Goal: Task Accomplishment & Management: Complete application form

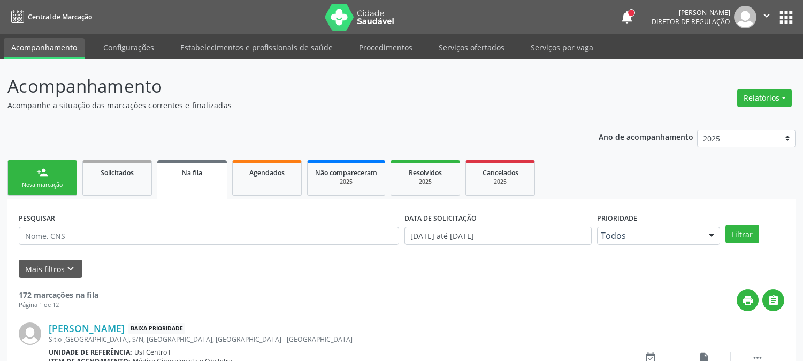
click at [54, 171] on link "person_add Nova marcação" at bounding box center [42, 178] width 70 height 36
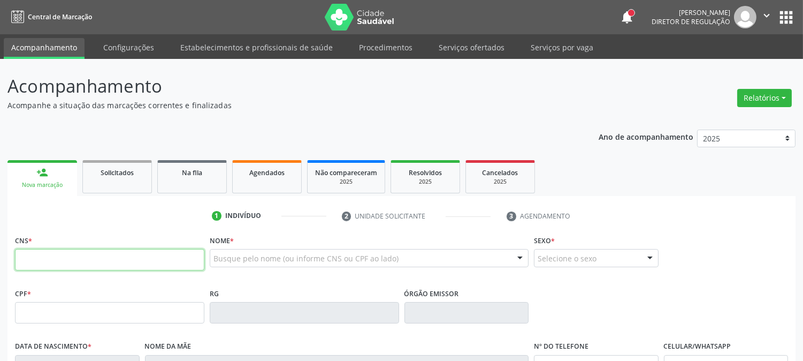
click at [151, 257] on input "text" at bounding box center [109, 259] width 189 height 21
type input "700 0072 2152 4208"
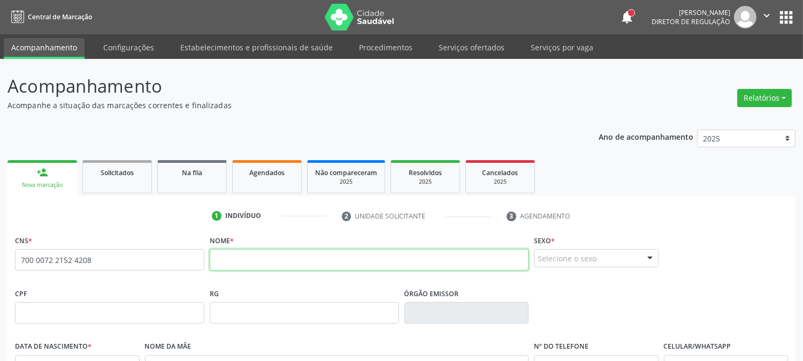
click at [247, 258] on input "text" at bounding box center [369, 259] width 319 height 21
type input "[PERSON_NAME]"
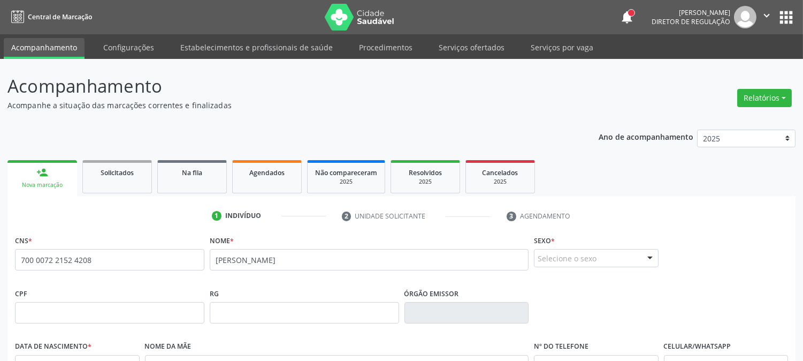
click at [628, 259] on div "Selecione o sexo" at bounding box center [596, 258] width 125 height 18
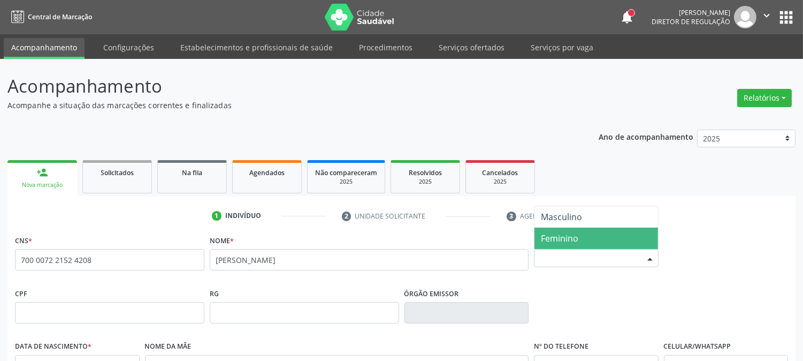
click at [602, 234] on span "Feminino" at bounding box center [597, 237] width 124 height 21
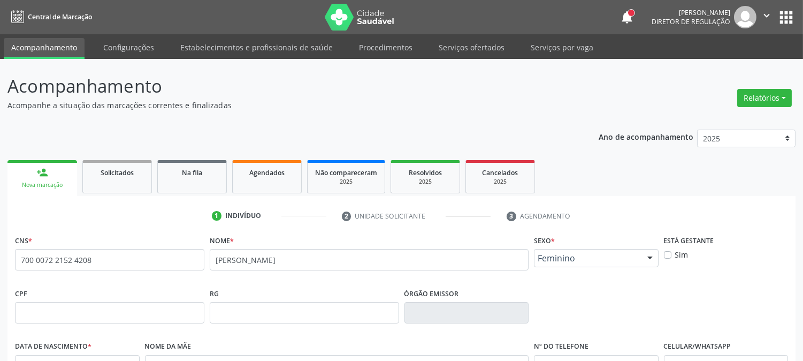
scroll to position [119, 0]
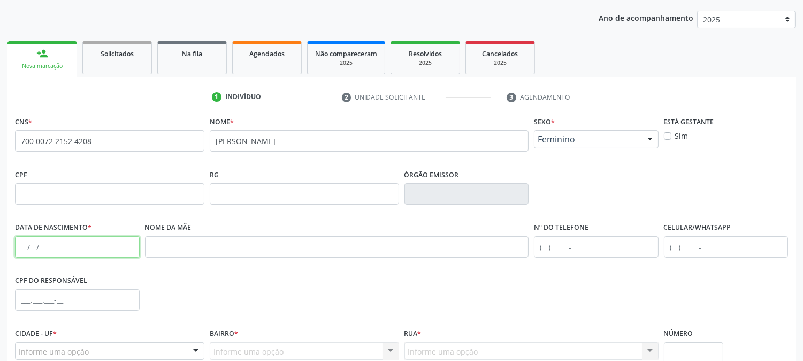
click at [20, 249] on input "text" at bounding box center [77, 246] width 125 height 21
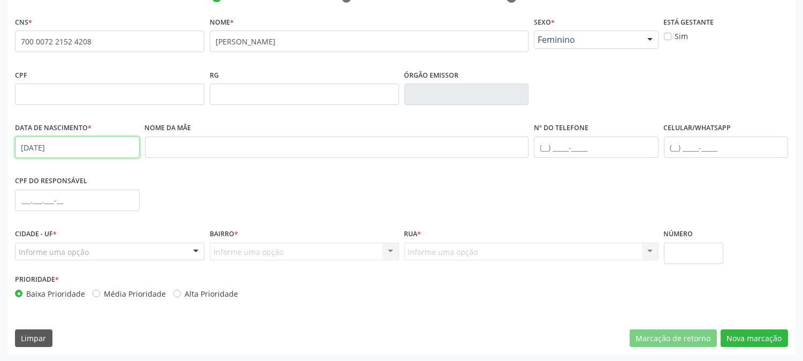
type input "[DATE]"
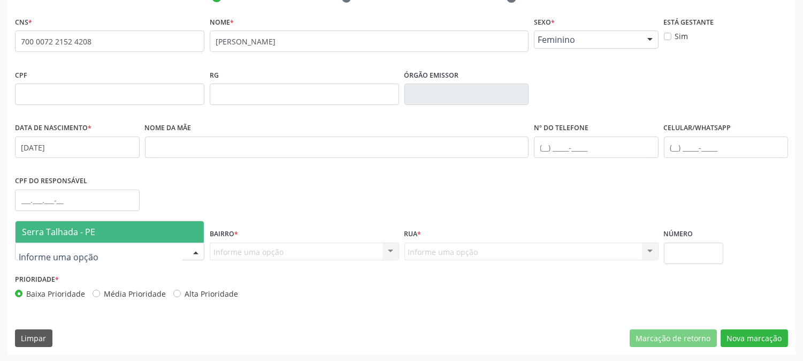
click at [93, 252] on div at bounding box center [109, 251] width 189 height 18
click at [108, 231] on span "Serra Talhada - PE" at bounding box center [110, 231] width 188 height 21
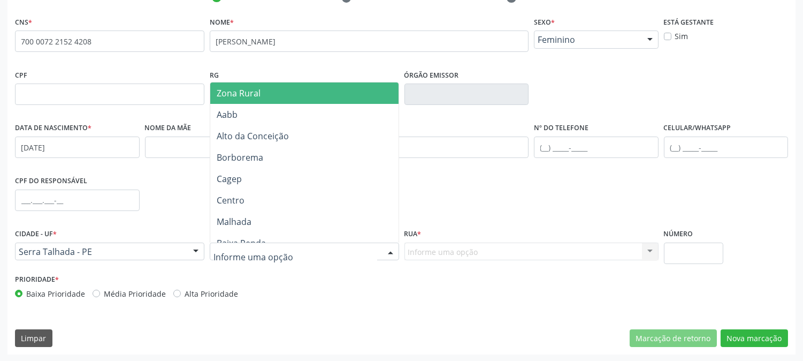
type input "Z"
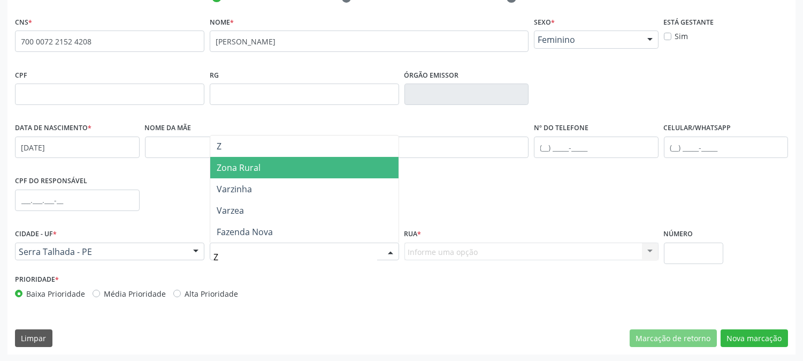
click at [268, 172] on span "Zona Rural" at bounding box center [304, 167] width 188 height 21
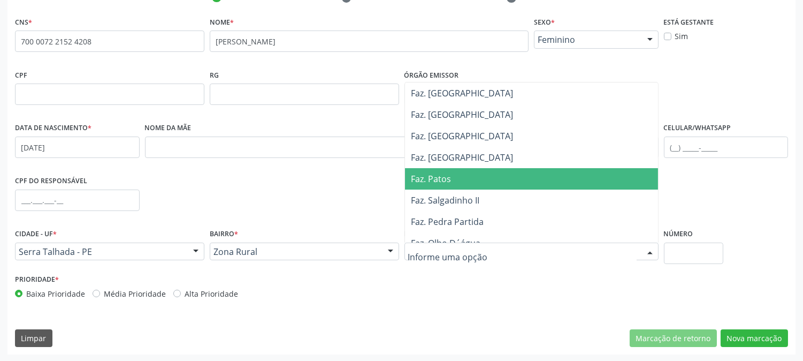
scroll to position [238, 0]
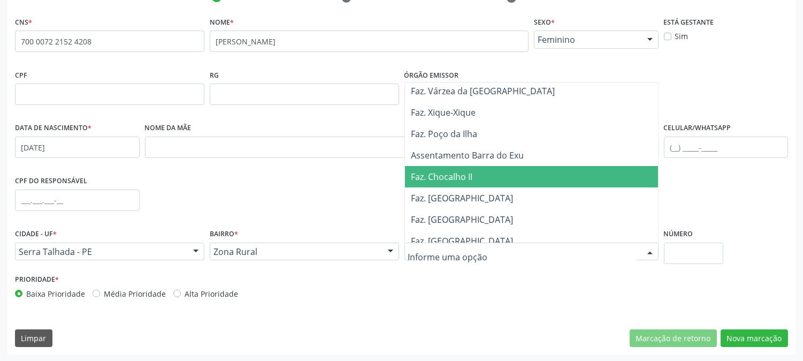
click at [439, 185] on span "Faz. Chocalho II" at bounding box center [531, 176] width 253 height 21
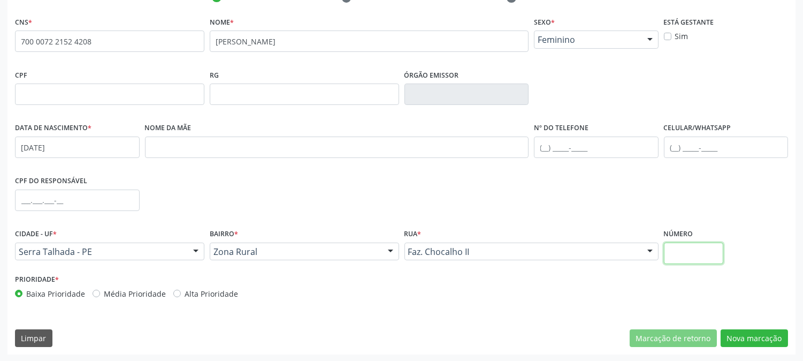
click at [686, 249] on input "text" at bounding box center [693, 252] width 59 height 21
type input "SN"
click at [741, 334] on button "Nova marcação" at bounding box center [754, 338] width 67 height 18
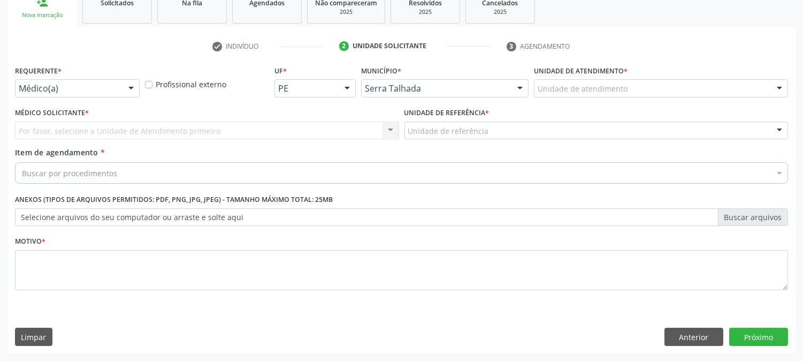
scroll to position [169, 0]
click at [134, 86] on div at bounding box center [131, 89] width 16 height 18
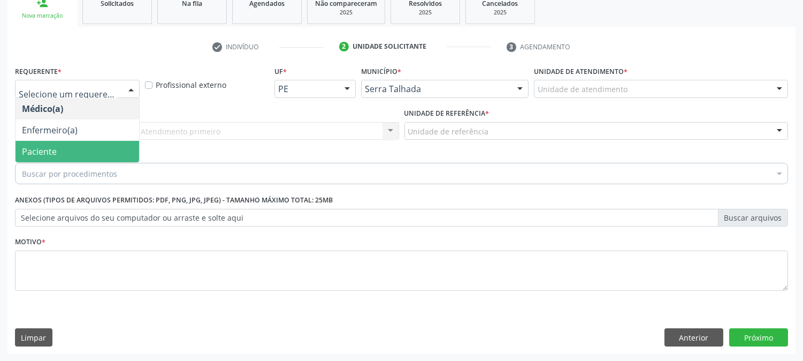
click at [92, 142] on span "Paciente" at bounding box center [78, 151] width 124 height 21
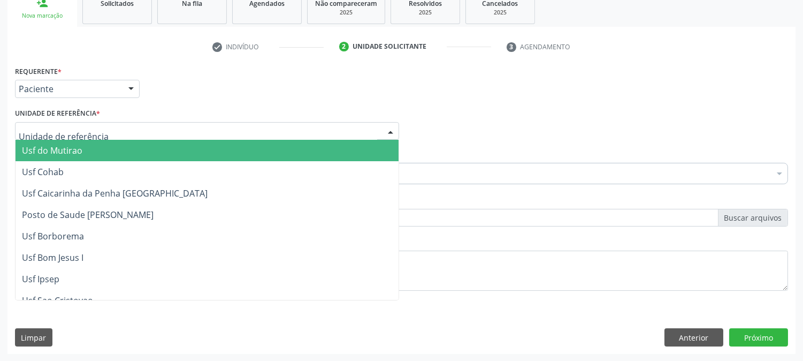
click at [97, 135] on div at bounding box center [207, 131] width 384 height 18
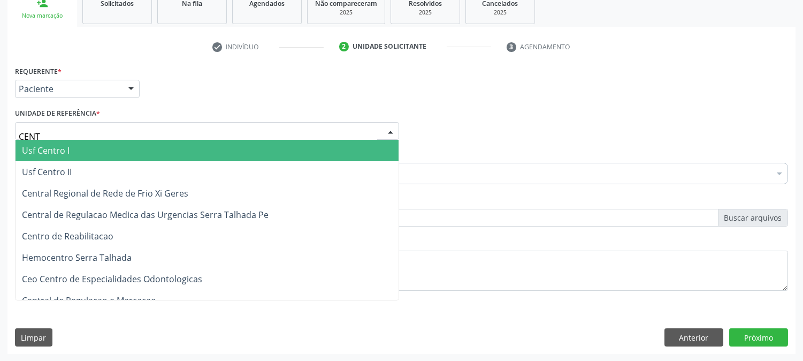
type input "CENTR"
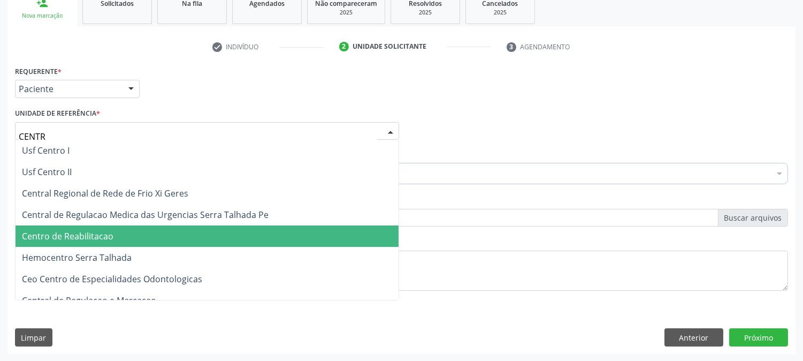
click at [97, 233] on span "Centro de Reabilitacao" at bounding box center [68, 236] width 92 height 12
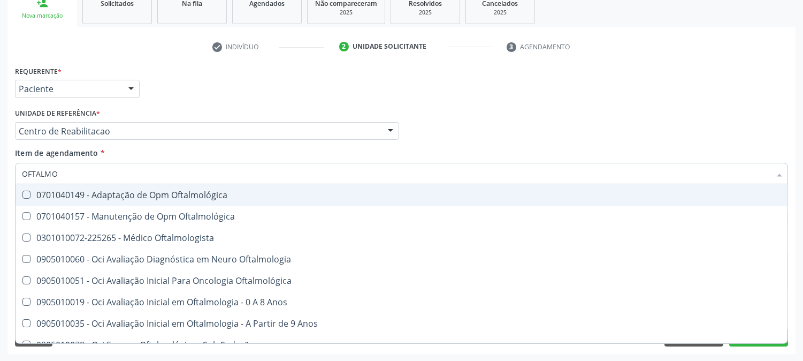
type input "OFTALMOL"
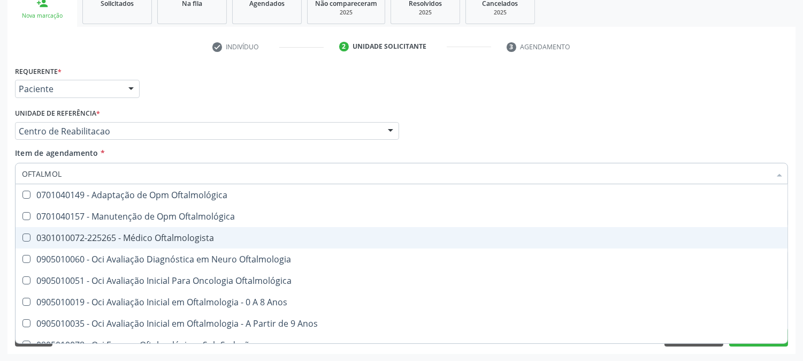
click at [67, 233] on div "0301010072-225265 - Médico Oftalmologista" at bounding box center [402, 237] width 760 height 9
checkbox Oftalmologista "true"
click at [0, 232] on div "Acompanhamento Acompanhe a situação das marcações correntes e finalizadas Relat…" at bounding box center [401, 126] width 803 height 472
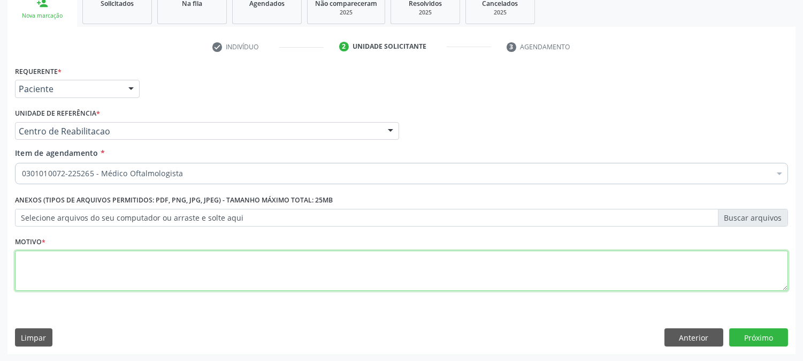
click at [55, 257] on textarea at bounding box center [401, 270] width 773 height 41
type textarea "."
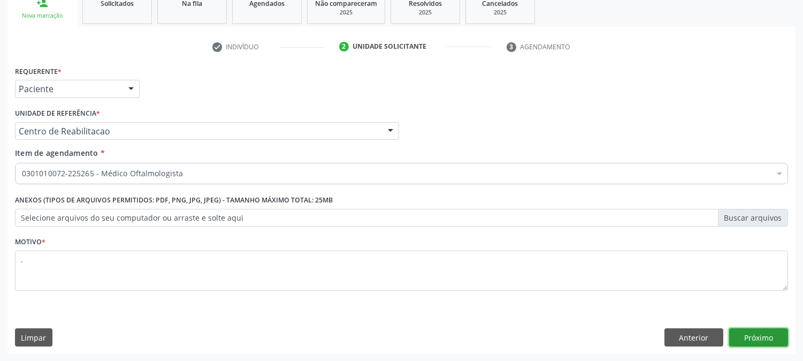
click at [780, 331] on button "Próximo" at bounding box center [759, 337] width 59 height 18
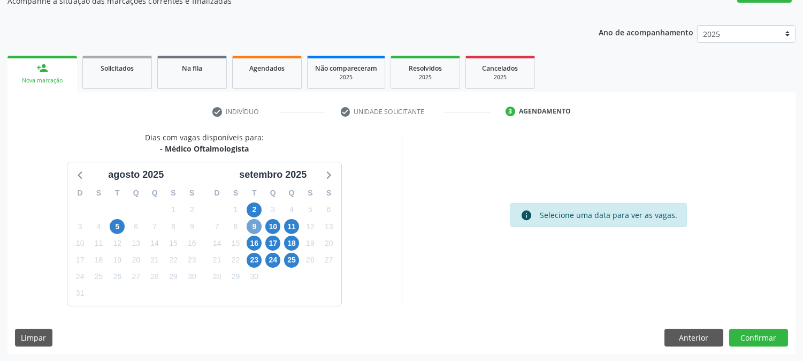
click at [260, 227] on span "9" at bounding box center [254, 226] width 15 height 15
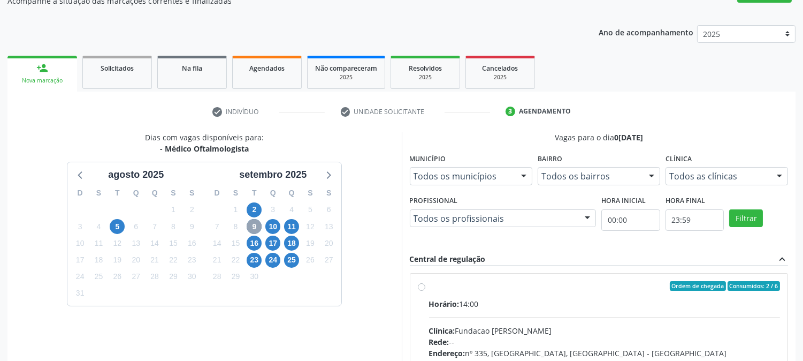
scroll to position [278, 0]
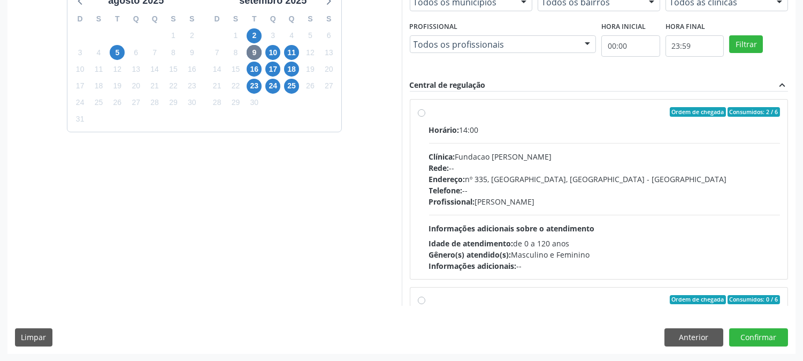
click at [583, 224] on span "Informações adicionais sobre o atendimento" at bounding box center [512, 228] width 166 height 10
click at [426, 117] on input "Ordem de chegada Consumidos: 2 / 6 Horário: 14:00 Clínica: Fundacao [PERSON_NAM…" at bounding box center [421, 112] width 7 height 10
radio input "true"
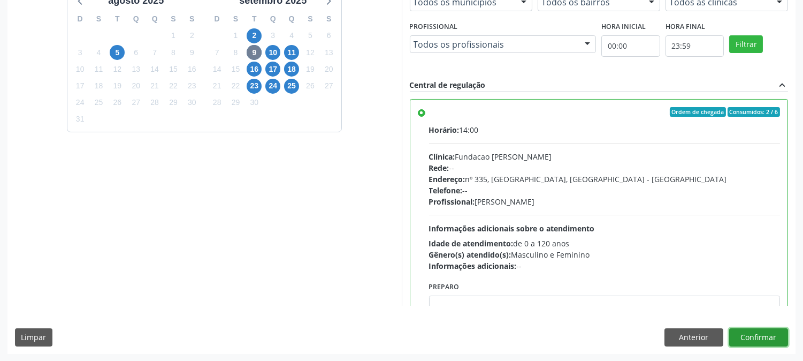
click at [749, 339] on button "Confirmar" at bounding box center [759, 337] width 59 height 18
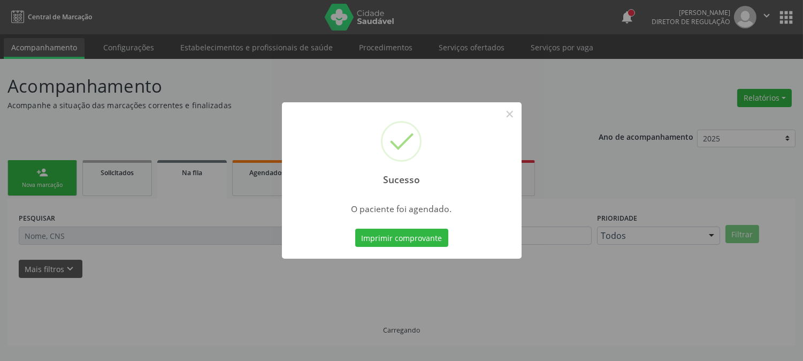
scroll to position [0, 0]
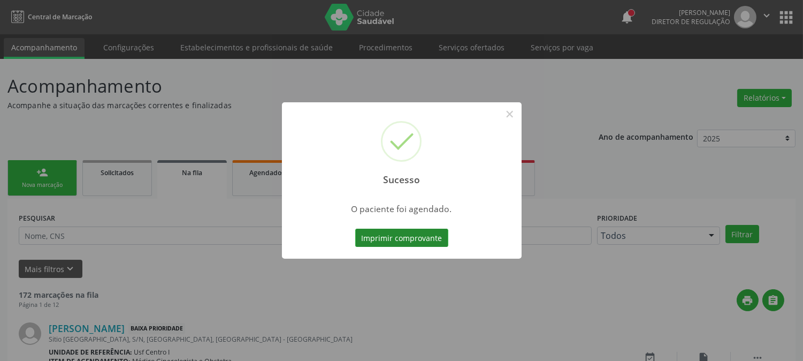
click at [386, 233] on button "Imprimir comprovante" at bounding box center [401, 238] width 93 height 18
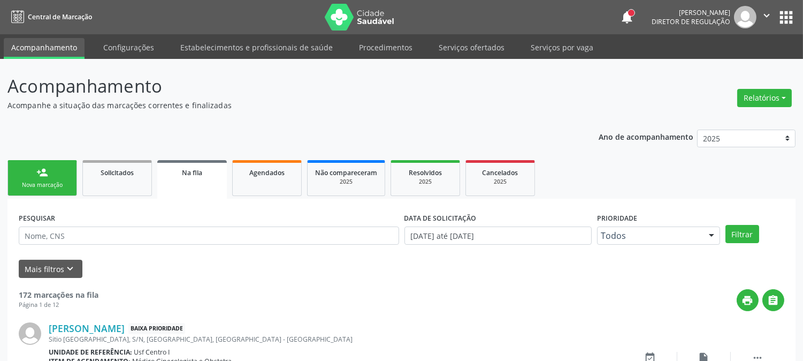
click at [40, 166] on div "person_add" at bounding box center [42, 172] width 12 height 12
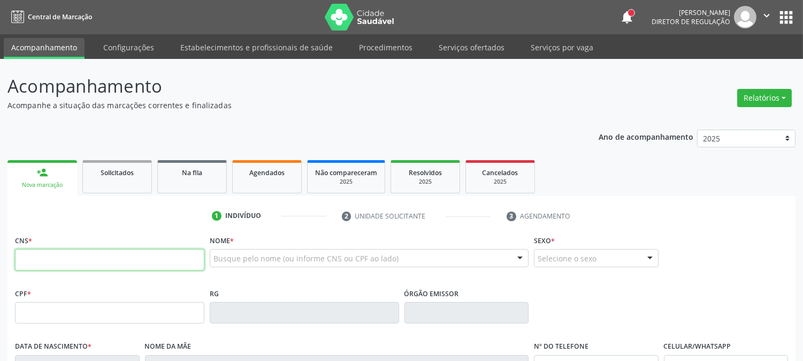
click at [177, 259] on input "text" at bounding box center [109, 259] width 189 height 21
type input "701 2090 7299 4710"
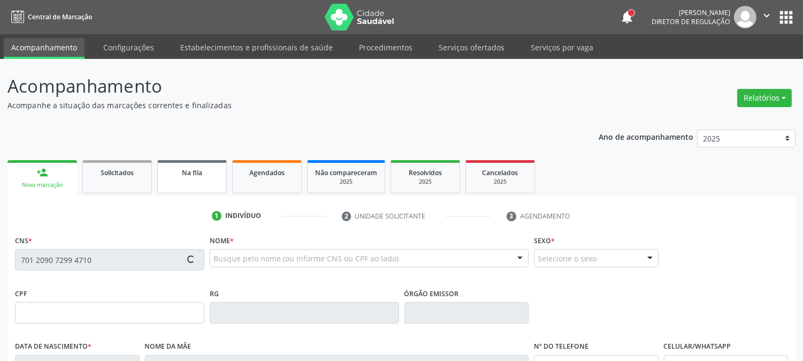
type input "349.546.864-15"
type input "[DATE]"
type input "[PERSON_NAME]"
type input "[PHONE_NUMBER]"
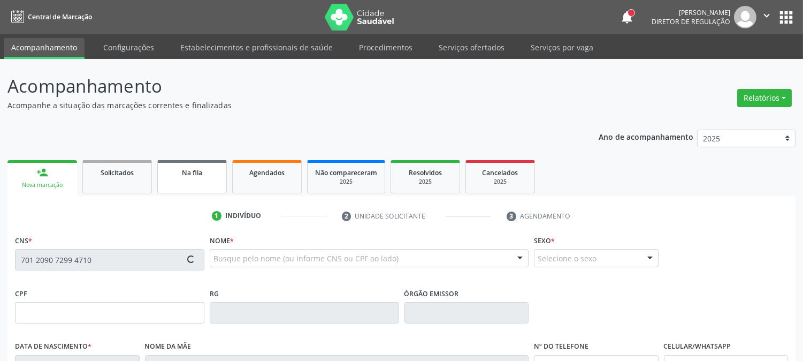
type input "152.668.504-34"
type input "1292"
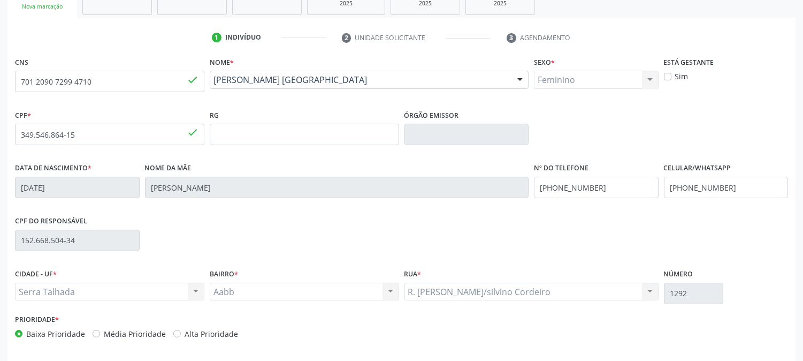
scroll to position [218, 0]
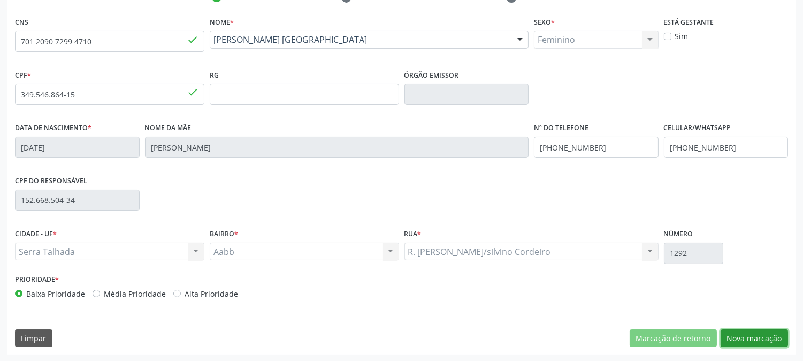
click at [760, 340] on button "Nova marcação" at bounding box center [754, 338] width 67 height 18
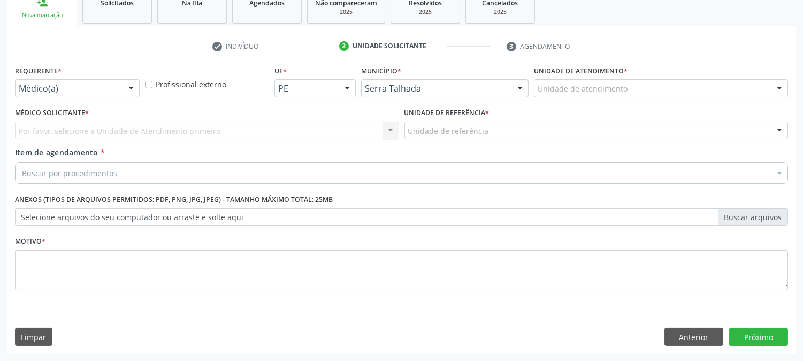
scroll to position [169, 0]
click at [129, 88] on div at bounding box center [131, 89] width 16 height 18
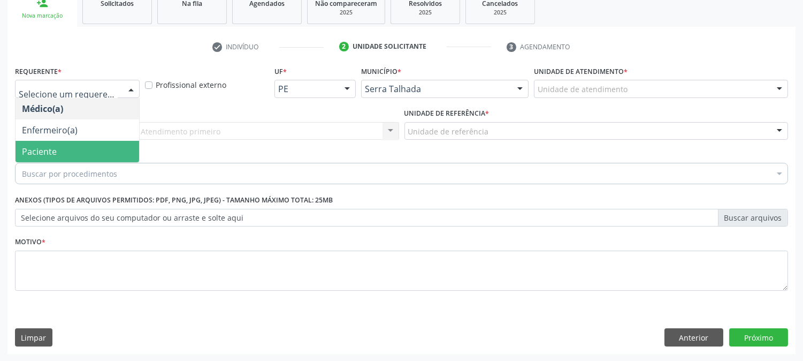
click at [119, 147] on span "Paciente" at bounding box center [78, 151] width 124 height 21
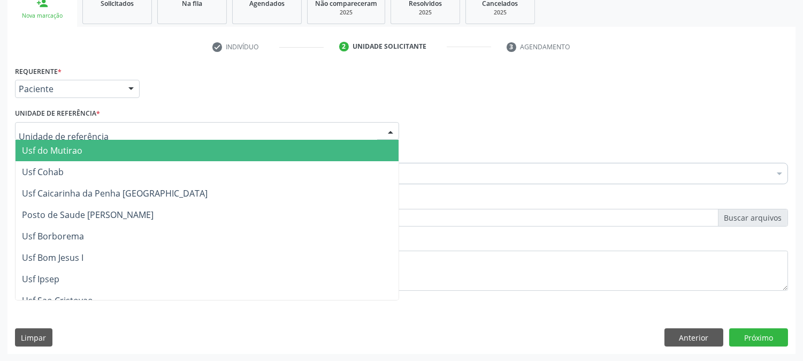
click at [124, 129] on div at bounding box center [207, 131] width 384 height 18
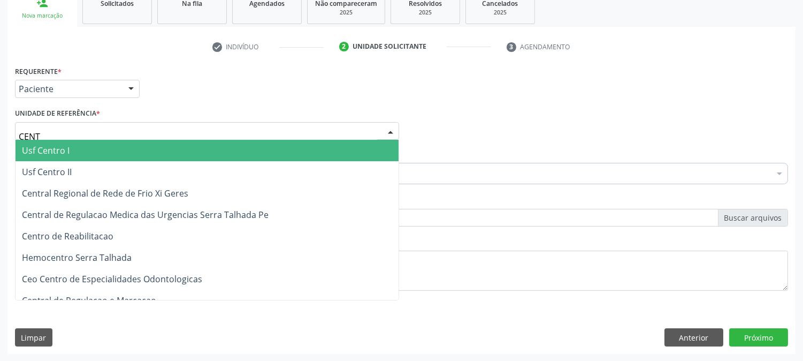
type input "CENTR"
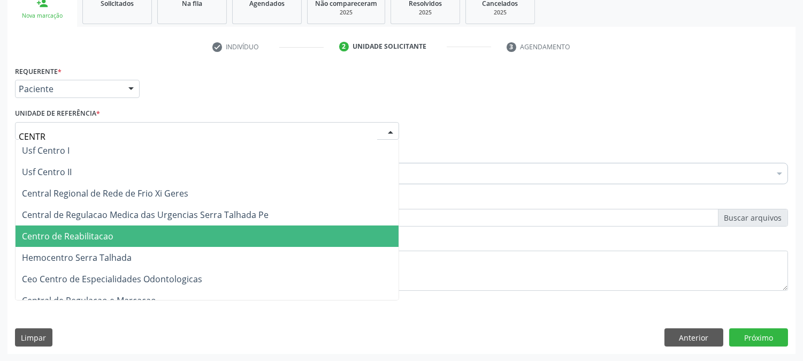
click at [128, 232] on span "Centro de Reabilitacao" at bounding box center [207, 235] width 383 height 21
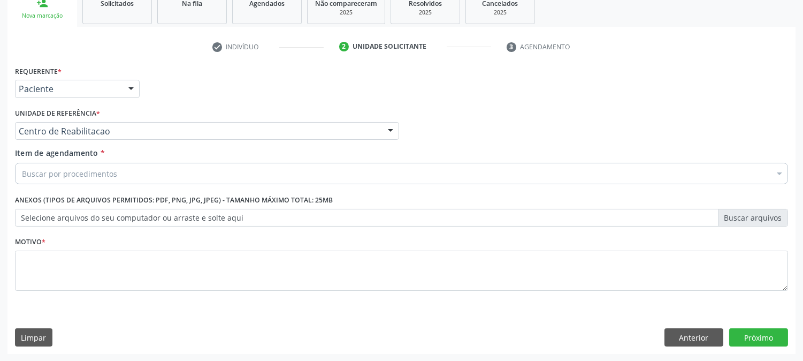
click at [116, 174] on div "Buscar por procedimentos" at bounding box center [401, 173] width 773 height 21
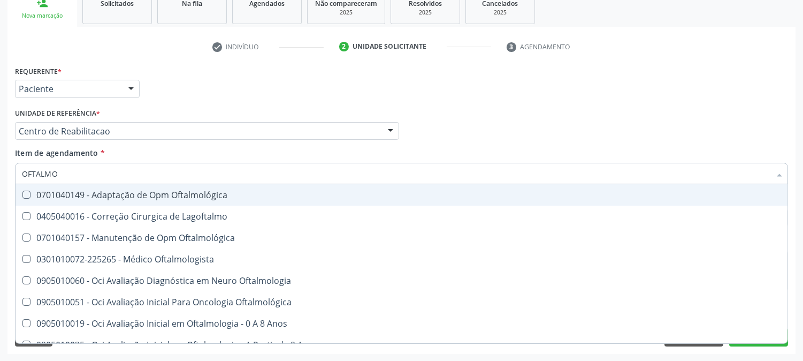
type input "OFTALMOL"
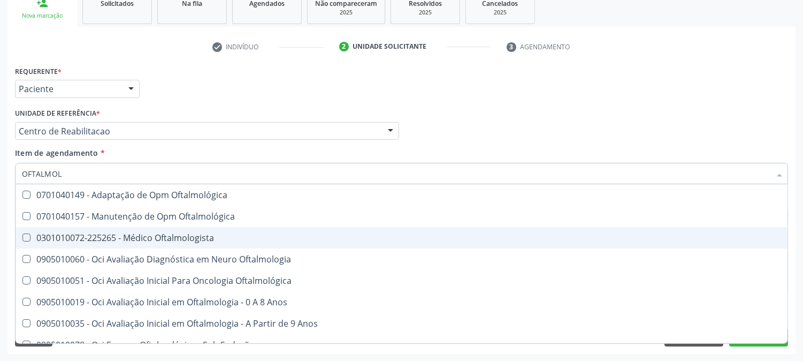
click at [134, 236] on div "0301010072-225265 - Médico Oftalmologista" at bounding box center [402, 237] width 760 height 9
checkbox Oftalmologista "true"
click at [0, 191] on div "Acompanhamento Acompanhe a situação das marcações correntes e finalizadas Relat…" at bounding box center [401, 126] width 803 height 472
checkbox Oftalmológica "true"
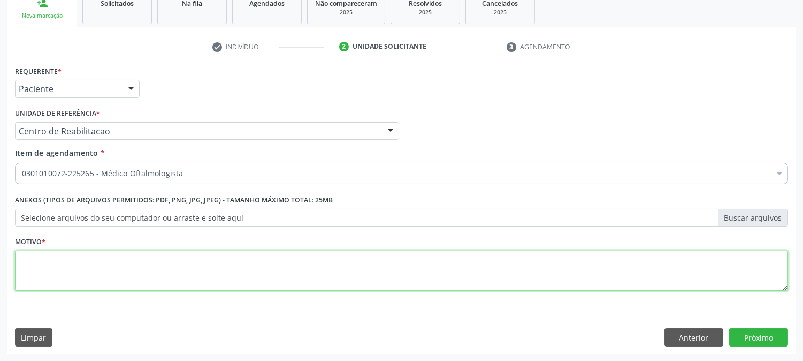
click at [71, 256] on textarea at bounding box center [401, 270] width 773 height 41
type textarea "."
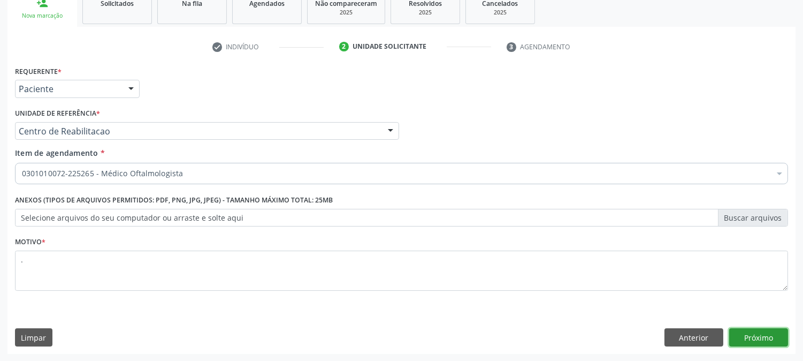
click at [768, 328] on button "Próximo" at bounding box center [759, 337] width 59 height 18
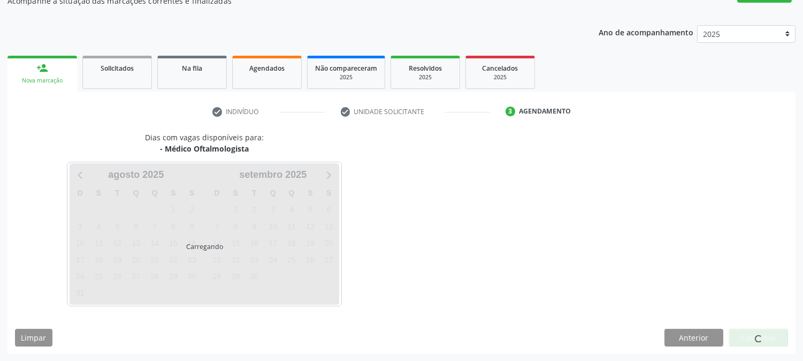
scroll to position [104, 0]
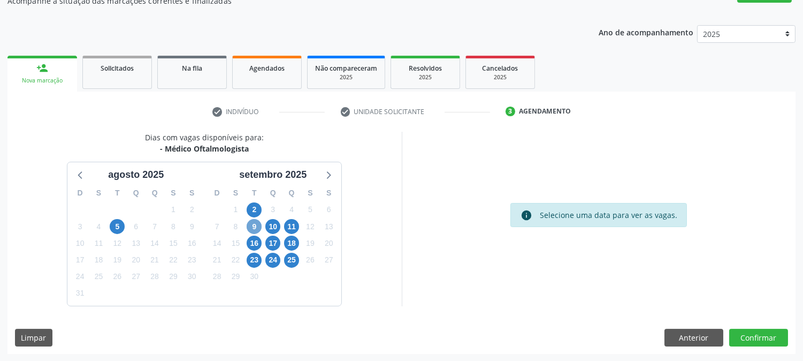
click at [258, 221] on span "9" at bounding box center [254, 226] width 15 height 15
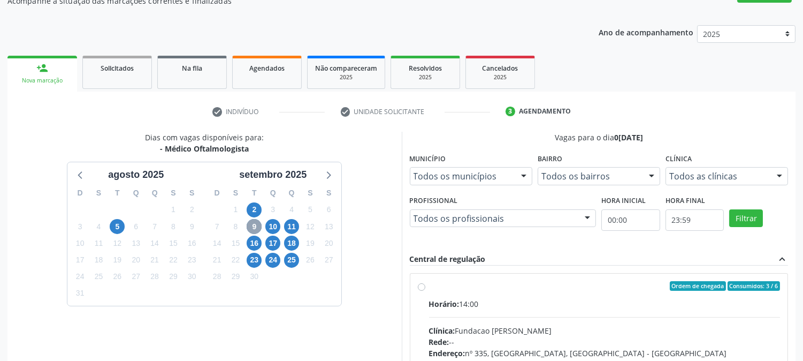
scroll to position [278, 0]
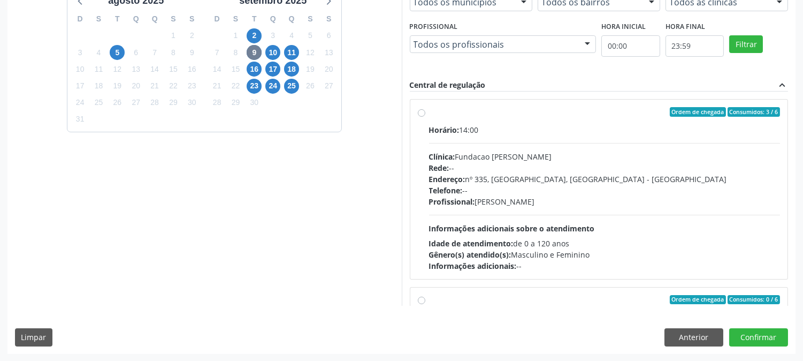
click at [521, 226] on span "Informações adicionais sobre o atendimento" at bounding box center [512, 228] width 166 height 10
click at [426, 117] on input "Ordem de chegada Consumidos: 3 / 6 Horário: 14:00 Clínica: Fundacao [PERSON_NAM…" at bounding box center [421, 112] width 7 height 10
radio input "true"
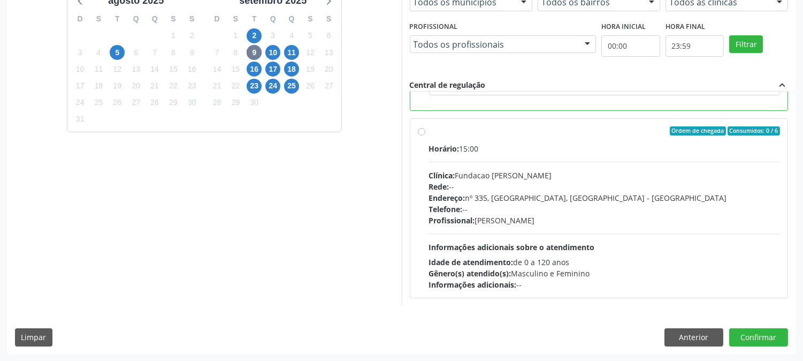
scroll to position [0, 0]
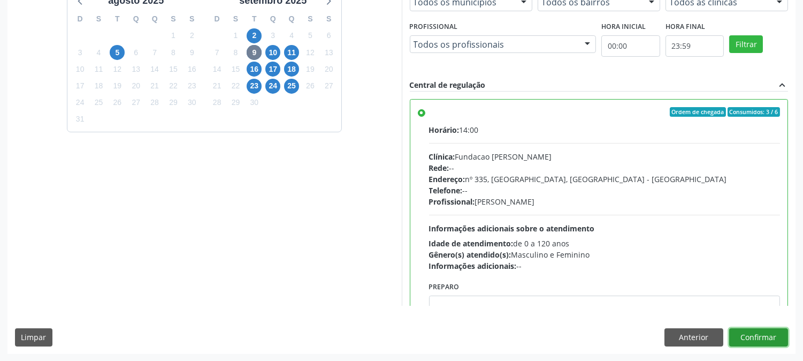
click at [761, 332] on button "Confirmar" at bounding box center [759, 337] width 59 height 18
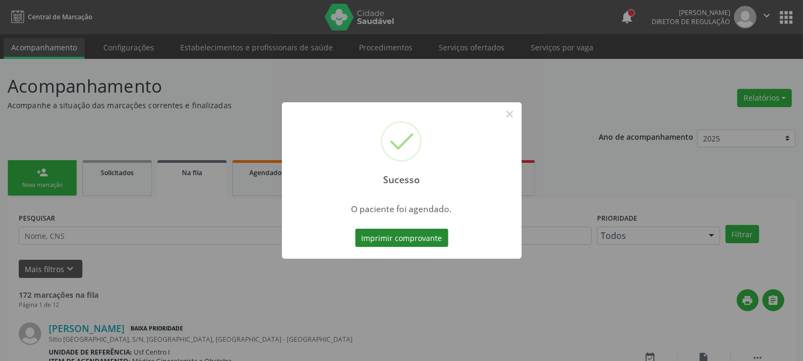
click at [384, 238] on button "Imprimir comprovante" at bounding box center [401, 238] width 93 height 18
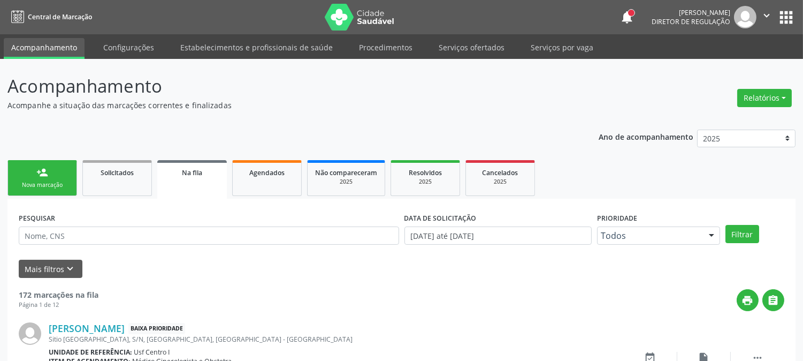
click at [43, 175] on div "person_add" at bounding box center [42, 172] width 12 height 12
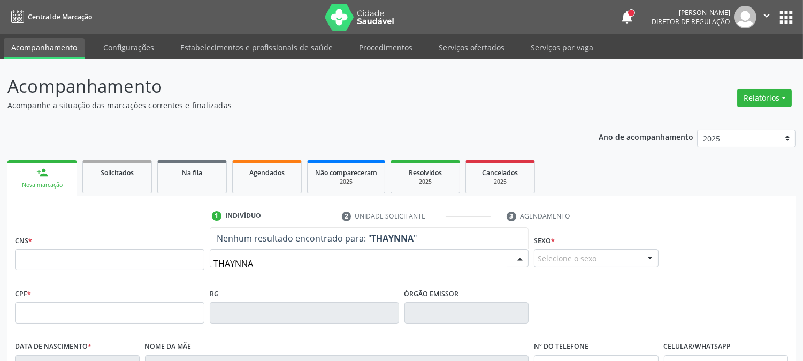
type input "[PERSON_NAME]"
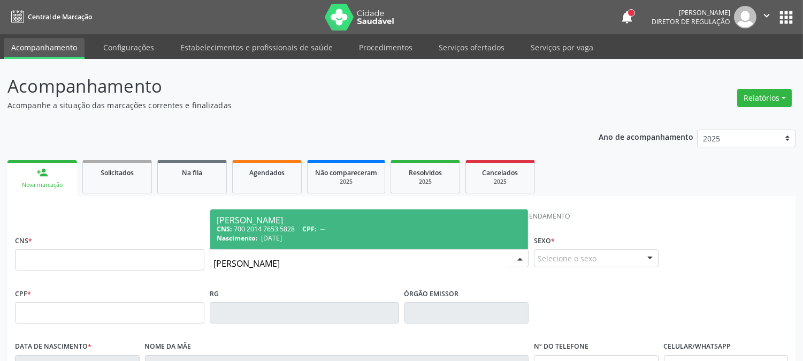
click at [252, 222] on div "[PERSON_NAME]" at bounding box center [369, 220] width 305 height 9
type input "700 2014 7653 5828"
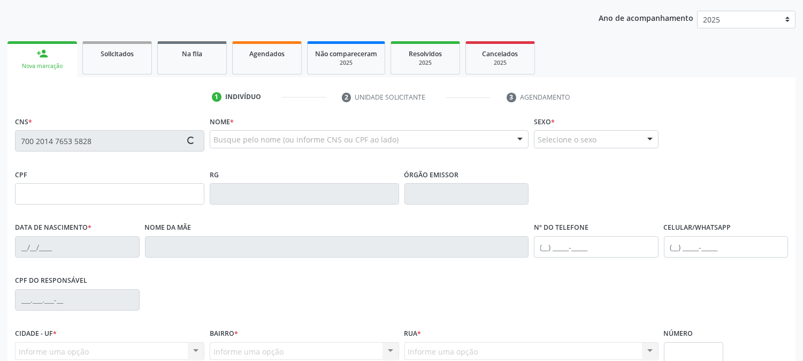
scroll to position [218, 0]
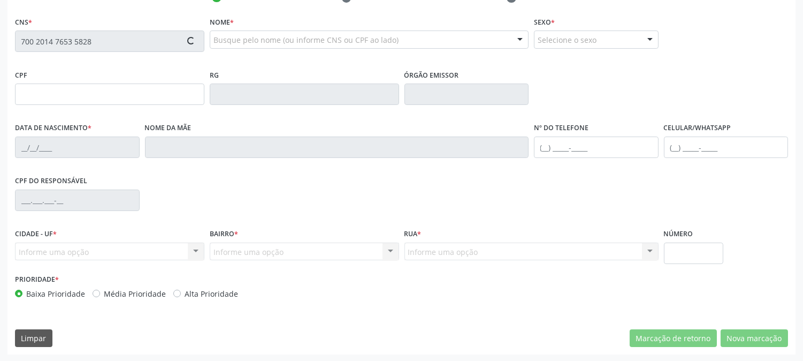
type input "[DATE]"
type input "[PERSON_NAME]"
type input "[PHONE_NUMBER]"
type input "040.207.004-60"
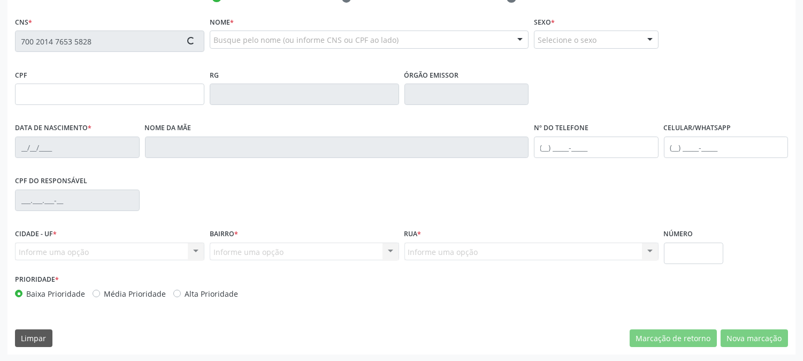
type input "367"
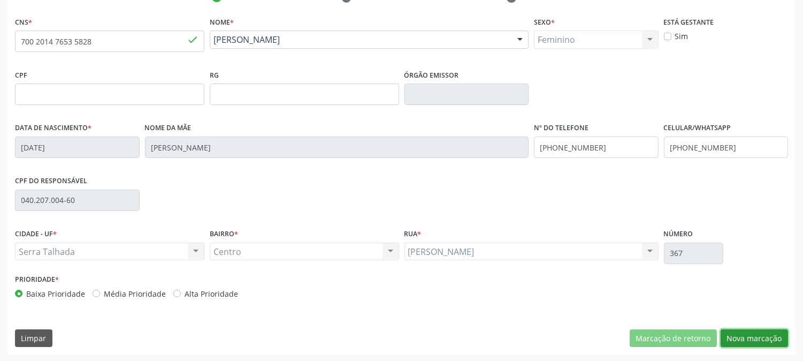
click at [743, 335] on button "Nova marcação" at bounding box center [754, 338] width 67 height 18
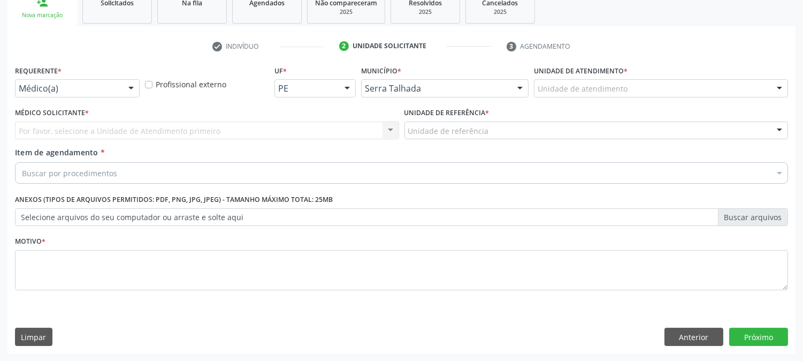
scroll to position [169, 0]
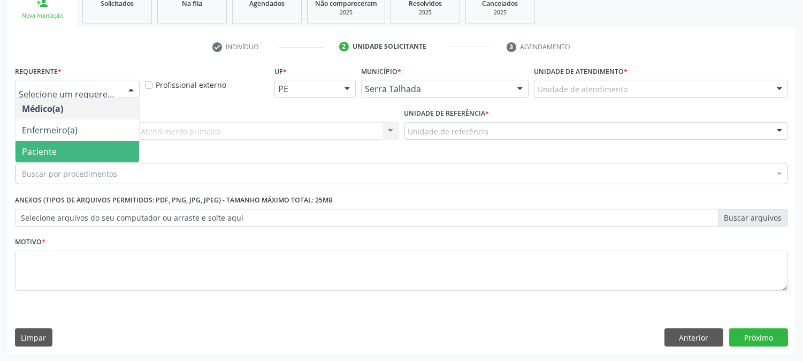
click at [67, 143] on span "Paciente" at bounding box center [78, 151] width 124 height 21
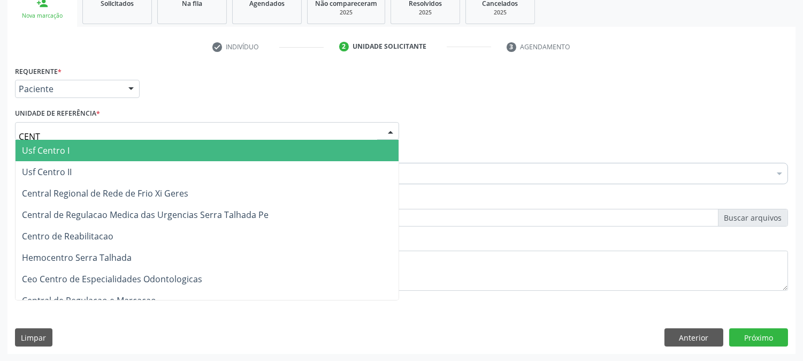
type input "CENTR"
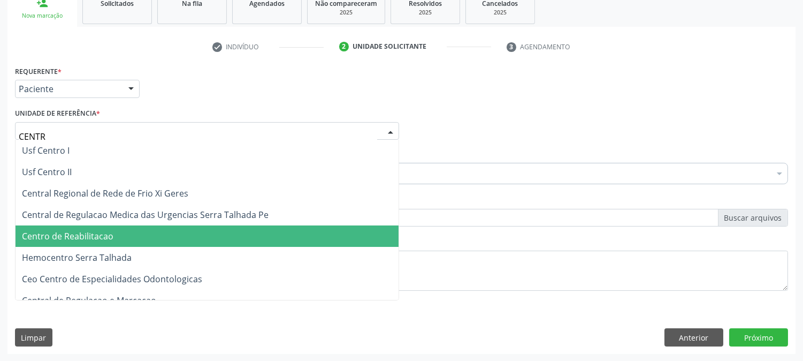
click at [81, 237] on span "Centro de Reabilitacao" at bounding box center [68, 236] width 92 height 12
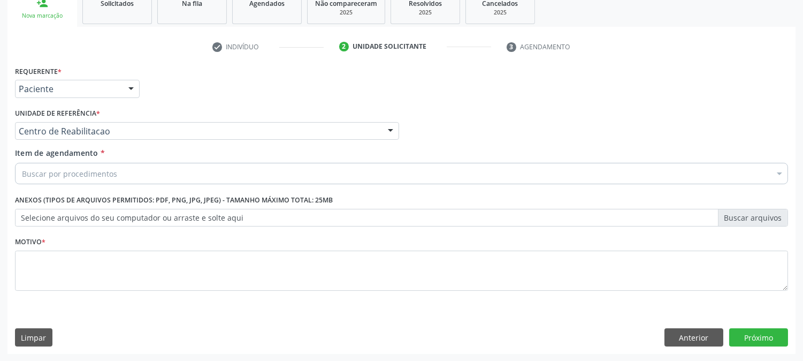
click at [94, 180] on div "Buscar por procedimentos" at bounding box center [401, 173] width 773 height 21
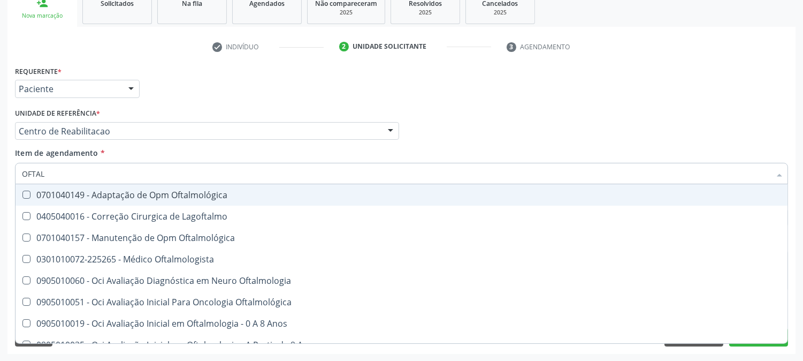
type input "OFTALM"
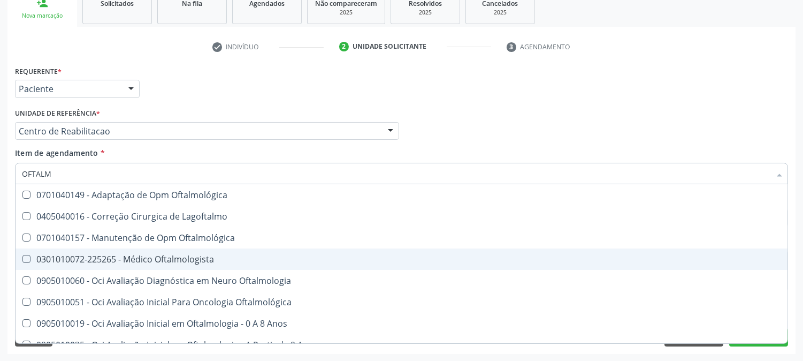
click at [96, 263] on span "0301010072-225265 - Médico Oftalmologista" at bounding box center [402, 258] width 772 height 21
checkbox Oftalmologista "true"
click at [0, 257] on div "Acompanhamento Acompanhe a situação das marcações correntes e finalizadas Relat…" at bounding box center [401, 126] width 803 height 472
checkbox Lagoftalmo "true"
checkbox Oftalmologista "false"
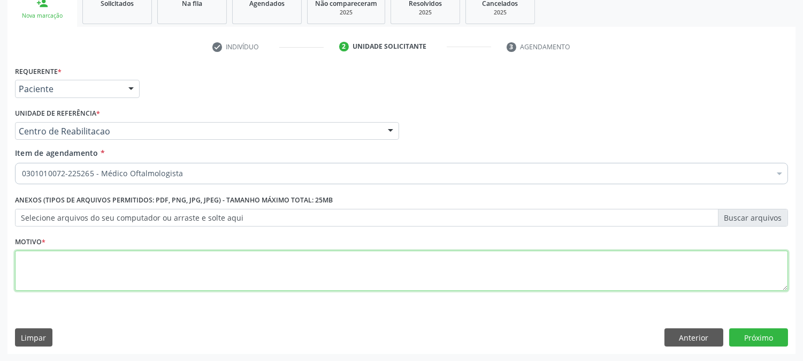
click at [79, 264] on textarea at bounding box center [401, 270] width 773 height 41
type textarea "."
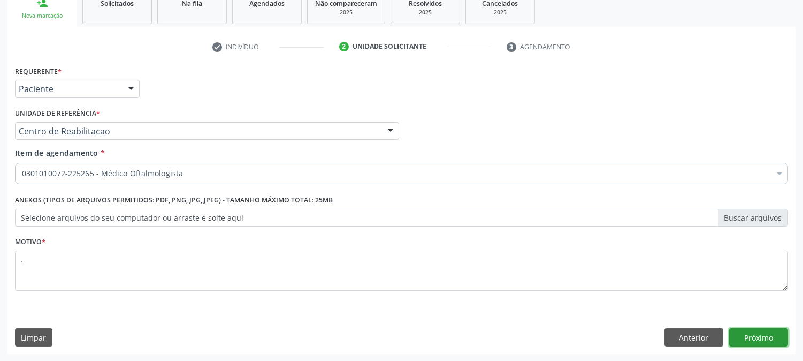
click at [749, 341] on button "Próximo" at bounding box center [759, 337] width 59 height 18
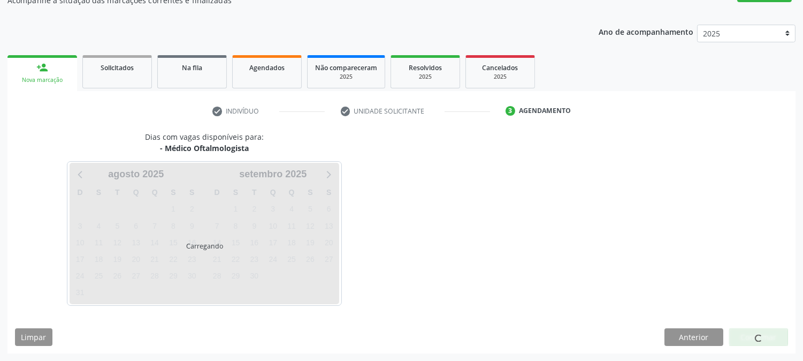
scroll to position [104, 0]
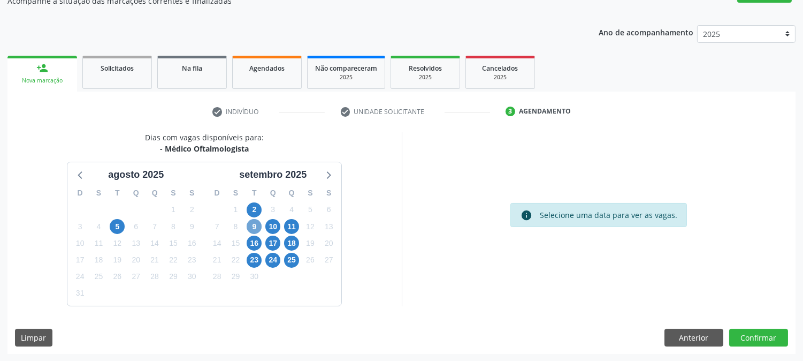
click at [255, 228] on span "9" at bounding box center [254, 226] width 15 height 15
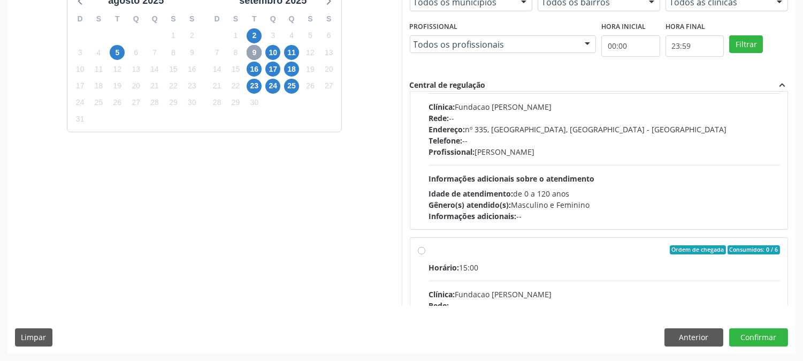
scroll to position [0, 0]
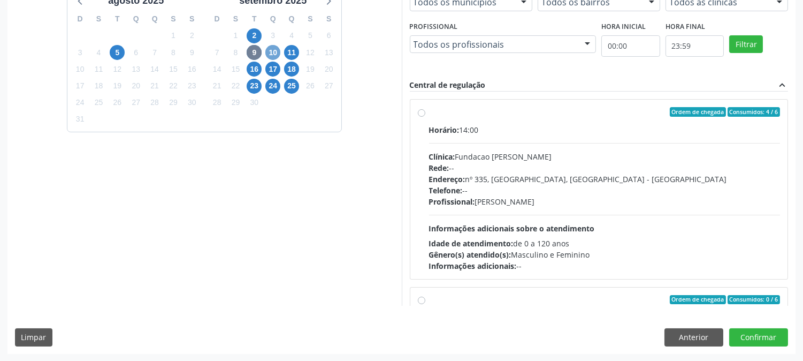
click at [277, 54] on span "10" at bounding box center [272, 52] width 15 height 15
click at [292, 50] on span "11" at bounding box center [291, 52] width 15 height 15
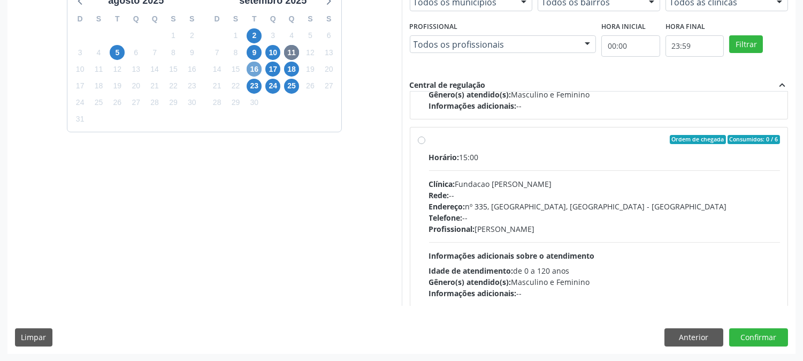
click at [250, 73] on span "16" at bounding box center [254, 69] width 15 height 15
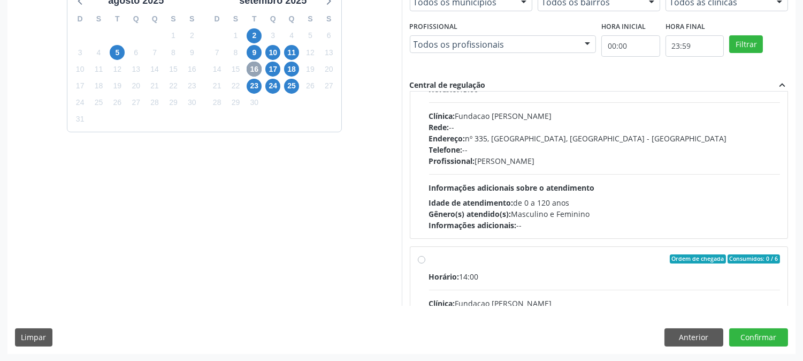
scroll to position [732, 0]
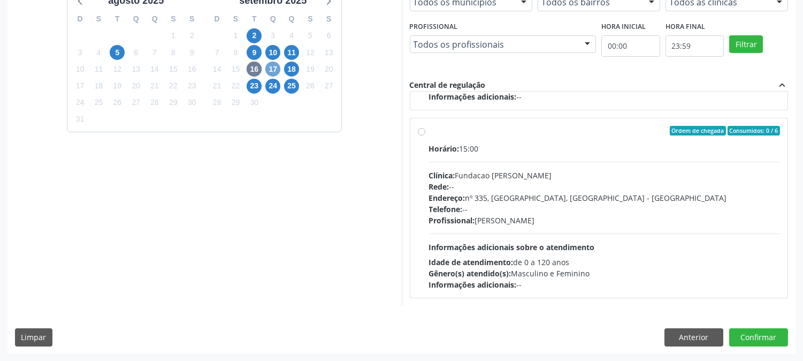
click at [268, 72] on span "17" at bounding box center [272, 69] width 15 height 15
click at [296, 88] on span "25" at bounding box center [291, 86] width 15 height 15
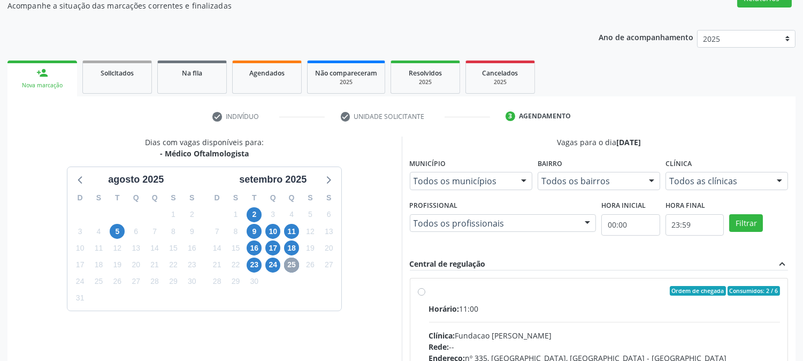
scroll to position [0, 0]
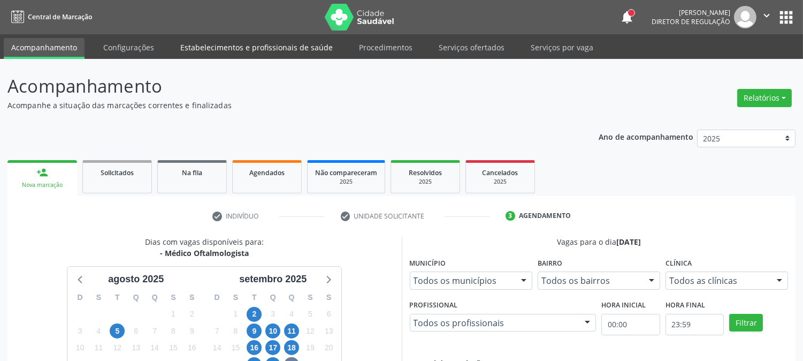
click at [183, 48] on link "Estabelecimentos e profissionais de saúde" at bounding box center [257, 47] width 168 height 19
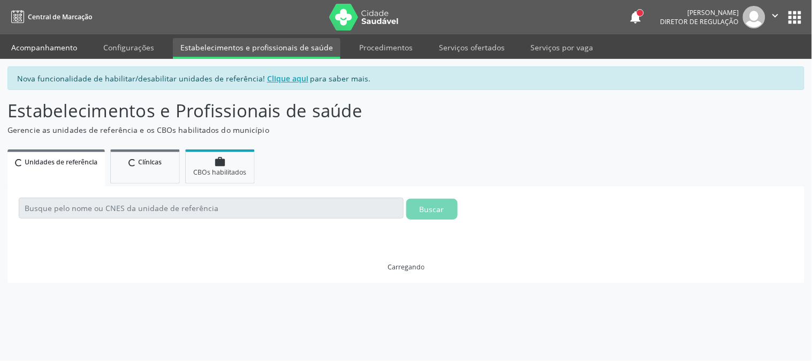
click at [47, 43] on link "Acompanhamento" at bounding box center [44, 47] width 81 height 19
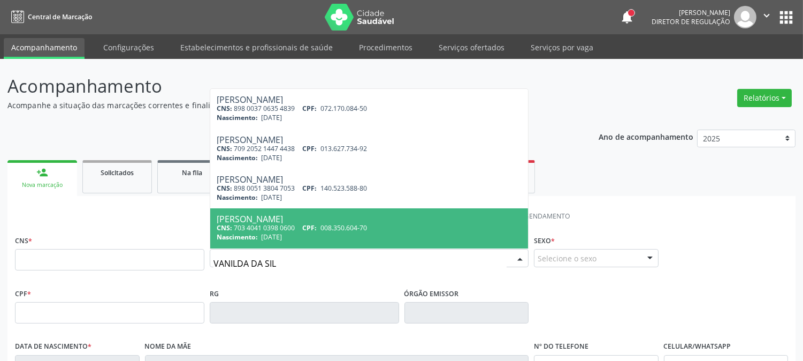
scroll to position [39, 0]
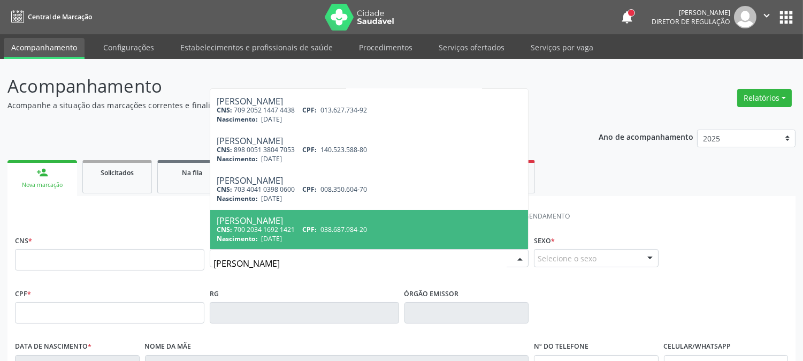
type input "[PERSON_NAME]"
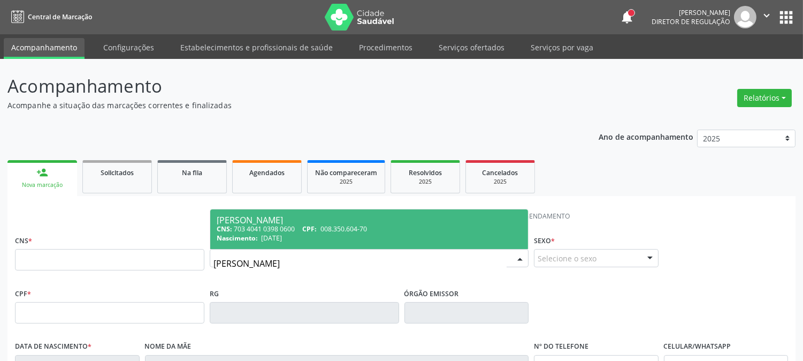
scroll to position [0, 0]
click at [394, 237] on div "Nascimento: [DATE]" at bounding box center [369, 237] width 305 height 9
type input "703 4041 0398 0600"
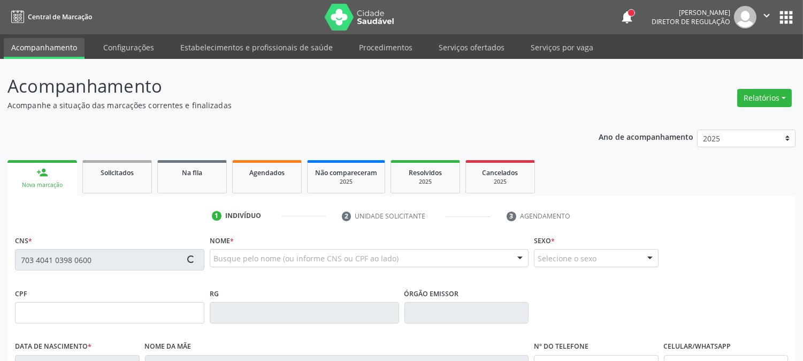
type input "008.350.604-70"
type input "[DATE]"
type input "[PERSON_NAME][DATE]"
type input "[PHONE_NUMBER]"
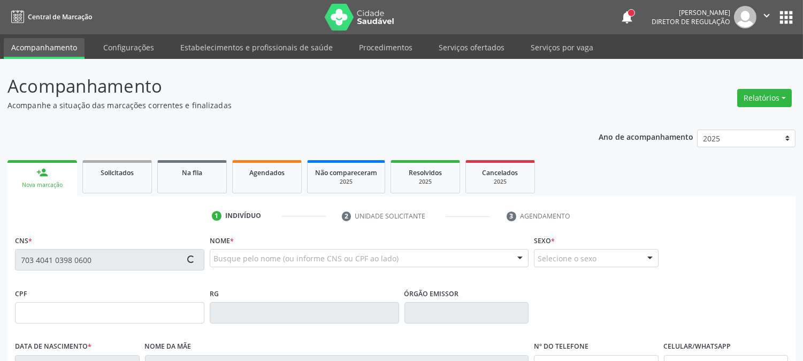
type input "900"
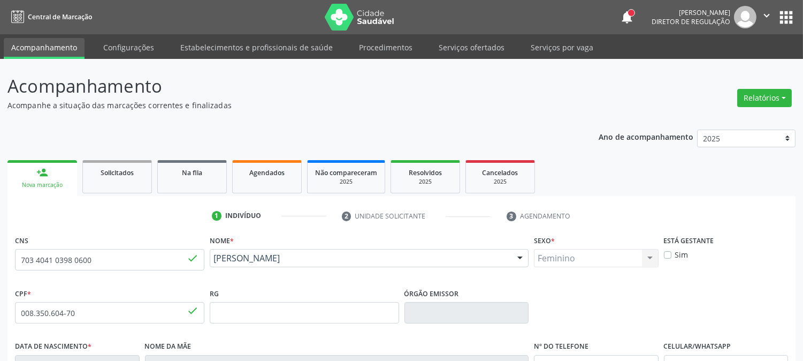
scroll to position [218, 0]
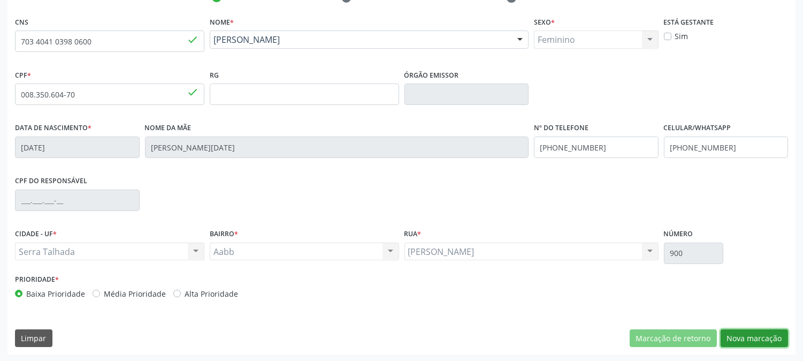
click at [748, 332] on button "Nova marcação" at bounding box center [754, 338] width 67 height 18
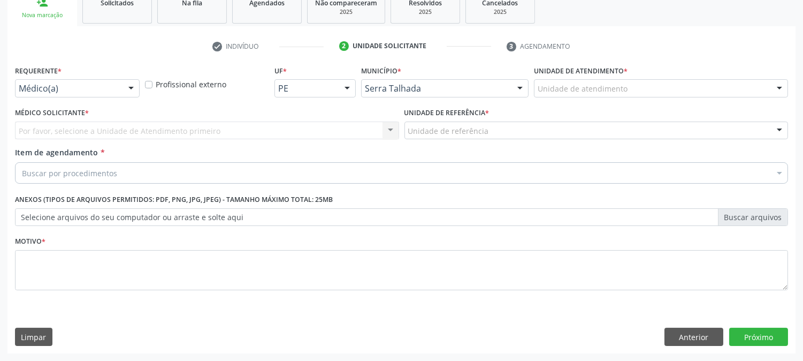
scroll to position [169, 0]
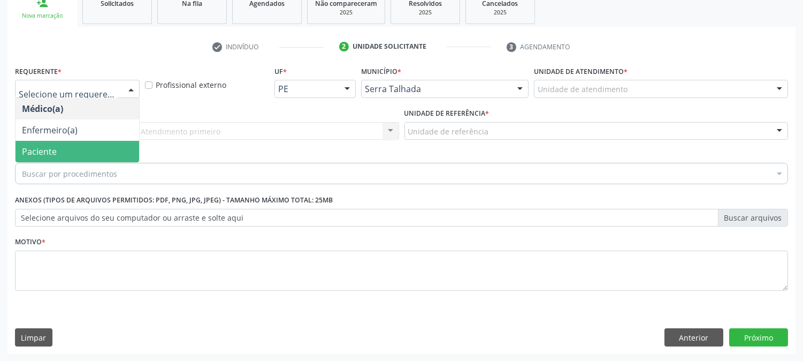
click at [73, 152] on span "Paciente" at bounding box center [78, 151] width 124 height 21
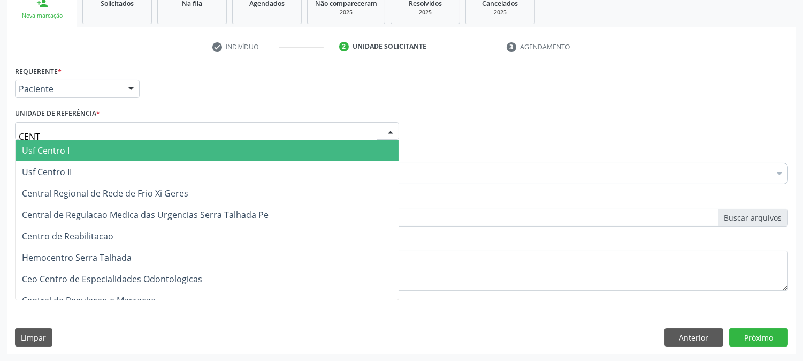
type input "CENTR"
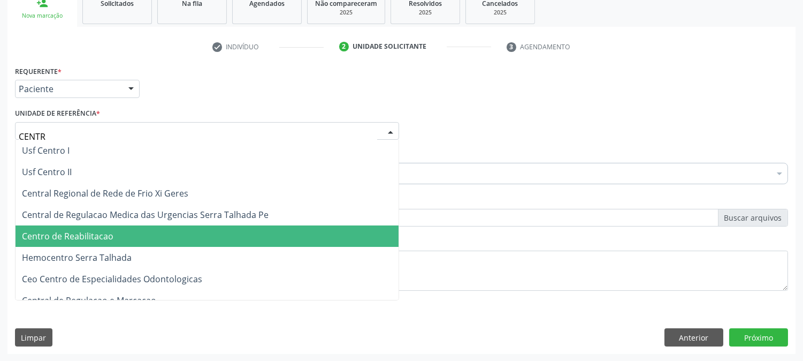
click at [56, 236] on span "Centro de Reabilitacao" at bounding box center [68, 236] width 92 height 12
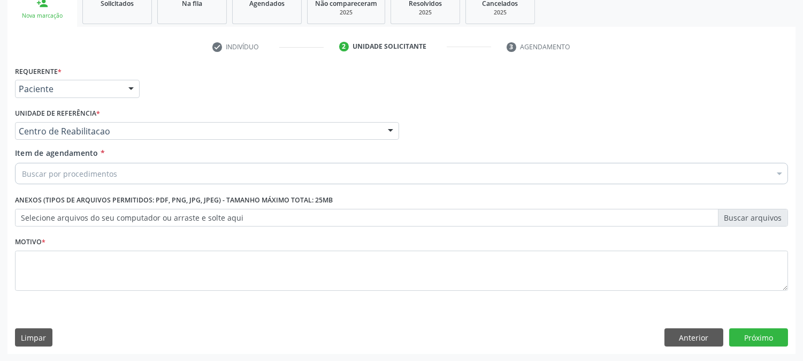
click at [0, 199] on div "Acompanhamento Acompanhe a situação das marcações correntes e finalizadas Relat…" at bounding box center [401, 126] width 803 height 472
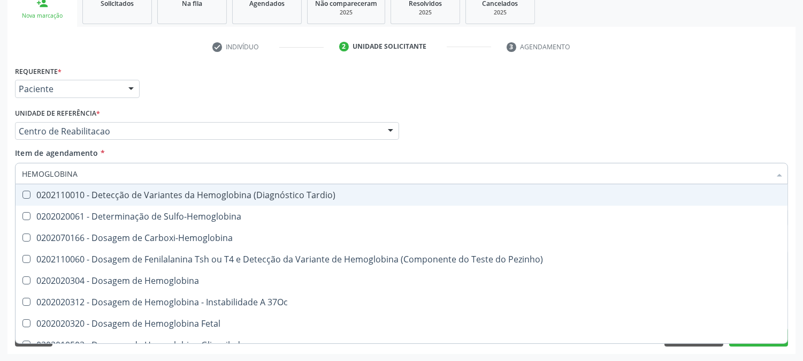
type input "HEMOGLOBINA G"
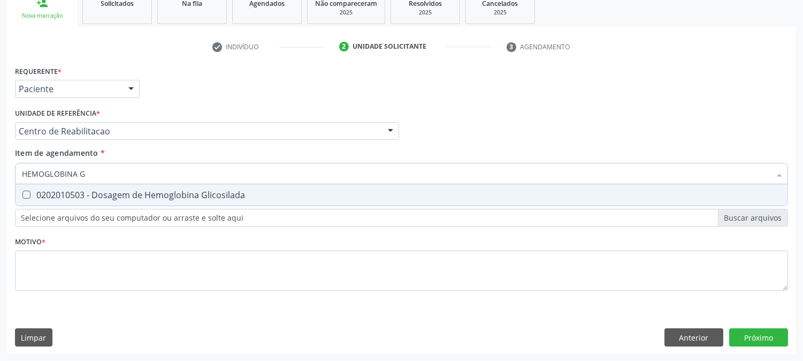
click at [75, 196] on div "0202010503 - Dosagem de Hemoglobina Glicosilada" at bounding box center [402, 195] width 760 height 9
checkbox Glicosilada "true"
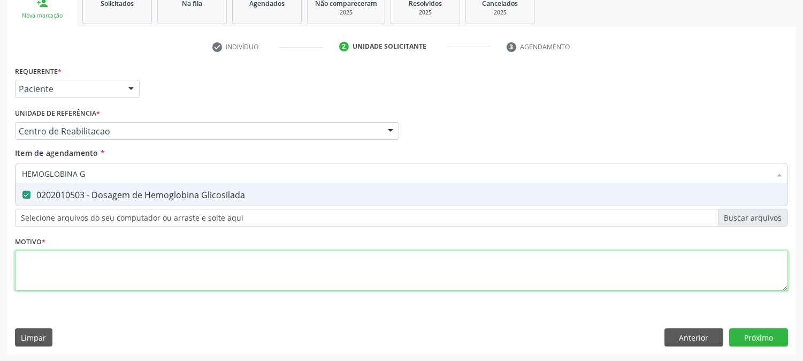
click at [75, 281] on div "Requerente * Paciente Médico(a) Enfermeiro(a) Paciente Nenhum resultado encontr…" at bounding box center [401, 184] width 773 height 242
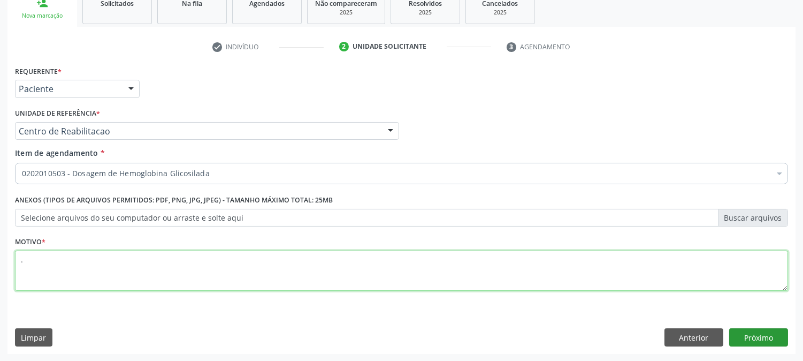
type textarea "."
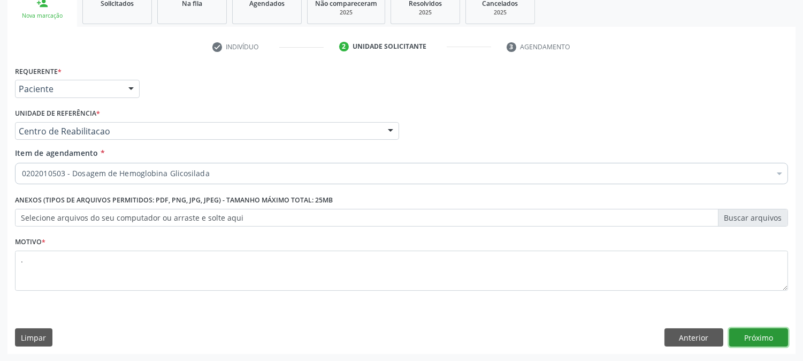
click at [743, 344] on button "Próximo" at bounding box center [759, 337] width 59 height 18
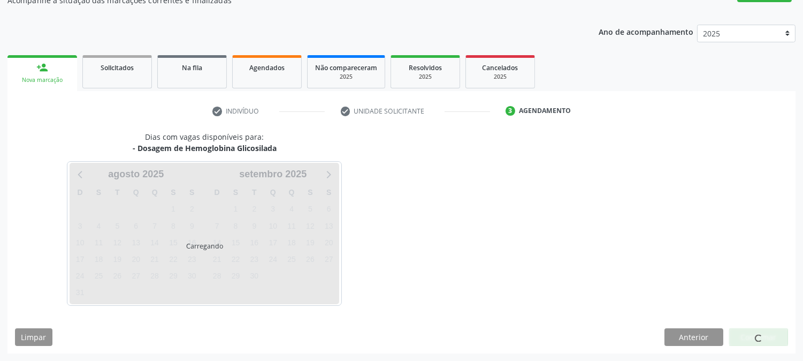
scroll to position [104, 0]
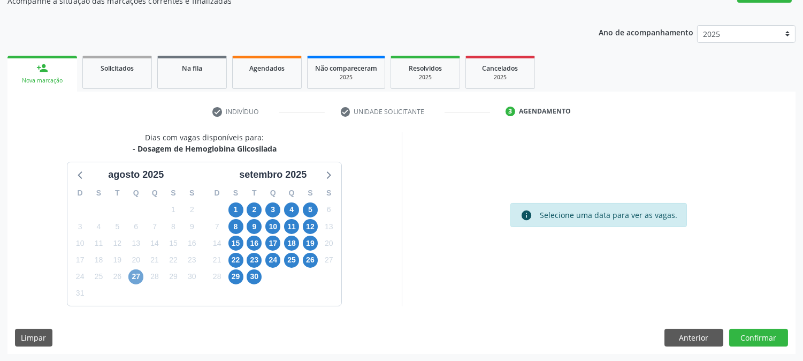
click at [136, 279] on span "27" at bounding box center [135, 276] width 15 height 15
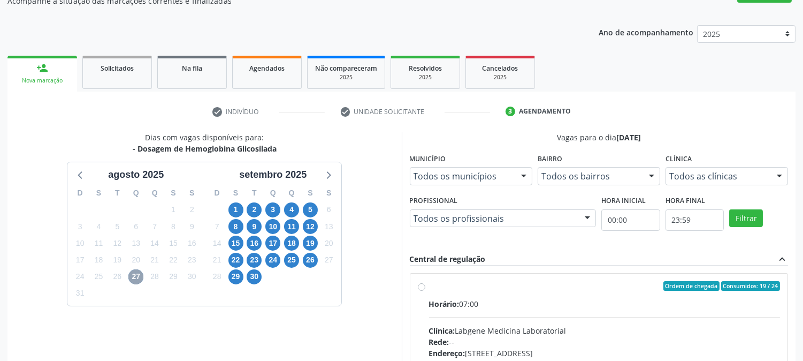
scroll to position [278, 0]
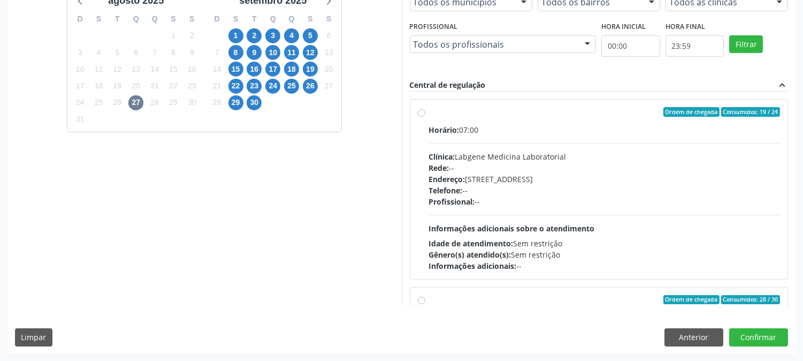
click at [493, 201] on div "Profissional: --" at bounding box center [605, 201] width 352 height 11
click at [426, 117] on input "Ordem de chegada Consumidos: 19 / 24 Horário: 07:00 Clínica: Labgene Medicina L…" at bounding box center [421, 112] width 7 height 10
radio input "true"
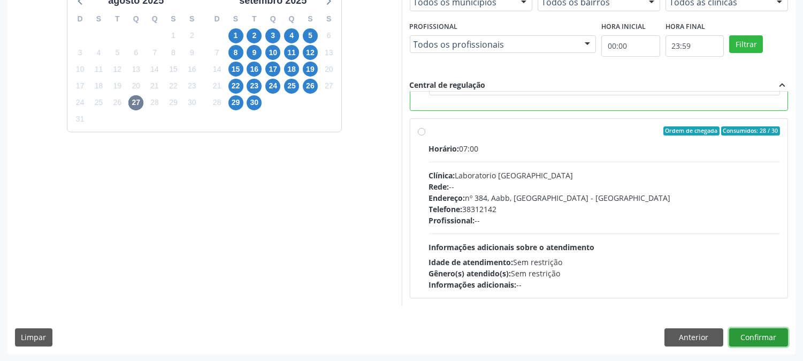
click at [774, 336] on button "Confirmar" at bounding box center [759, 337] width 59 height 18
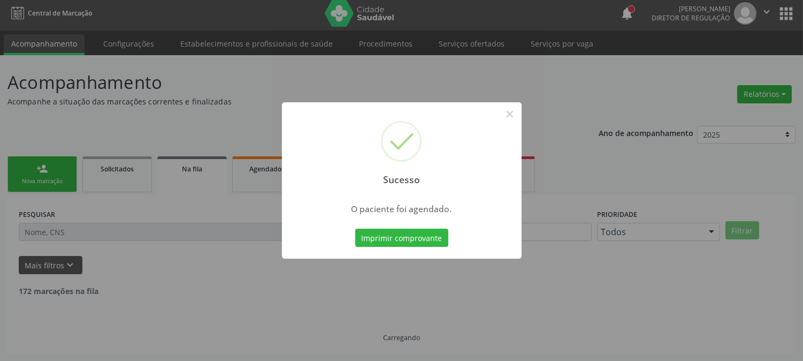
scroll to position [0, 0]
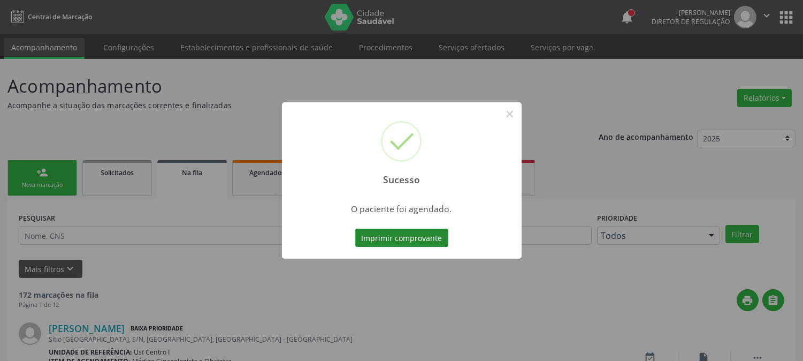
click at [381, 238] on button "Imprimir comprovante" at bounding box center [401, 238] width 93 height 18
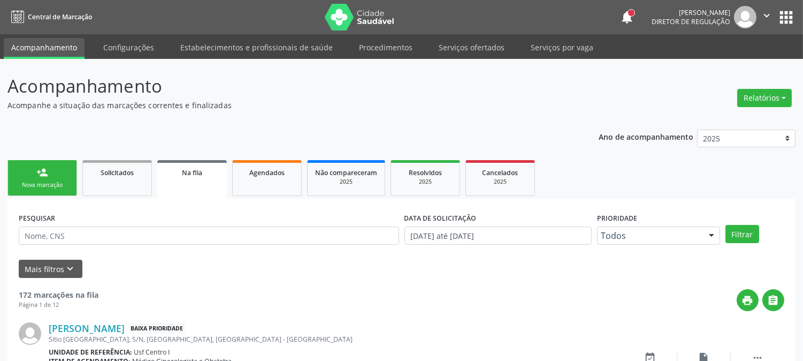
click at [39, 185] on div "Nova marcação" at bounding box center [43, 185] width 54 height 8
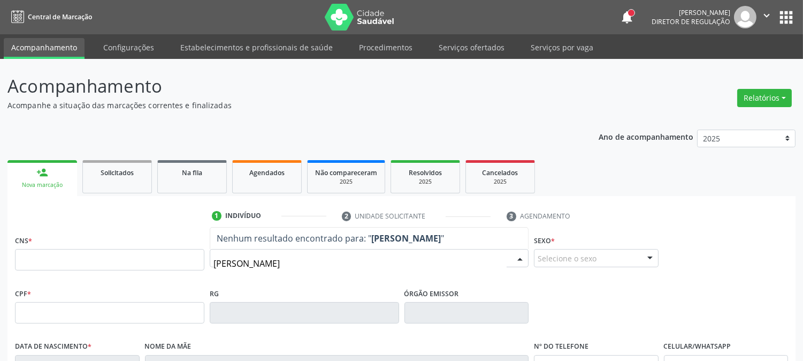
type input "[PERSON_NAME] s"
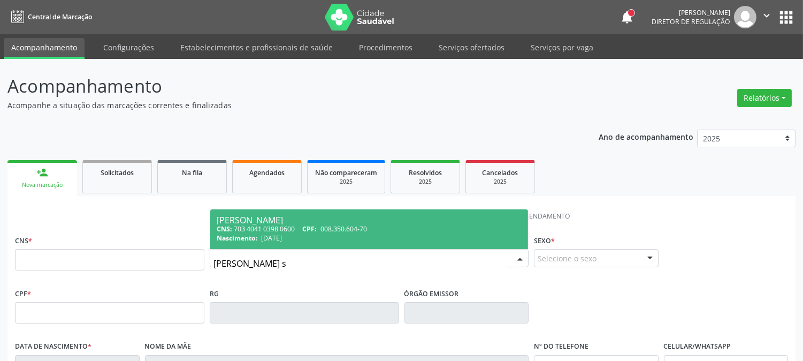
click at [283, 221] on div "[PERSON_NAME]" at bounding box center [369, 220] width 305 height 9
type input "703 4041 0398 0600"
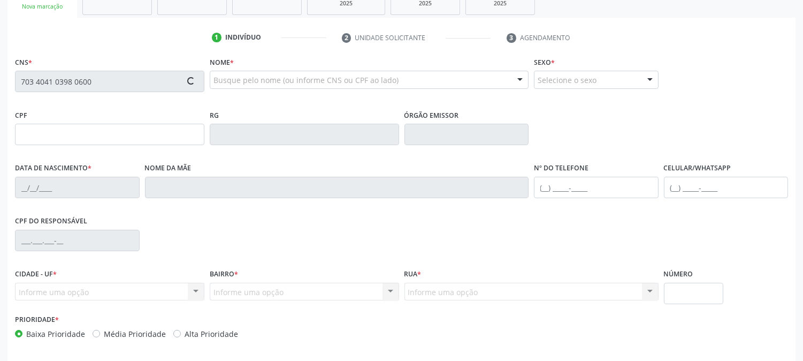
type input "008.350.604-70"
type input "[DATE]"
type input "[PERSON_NAME][DATE]"
type input "[PHONE_NUMBER]"
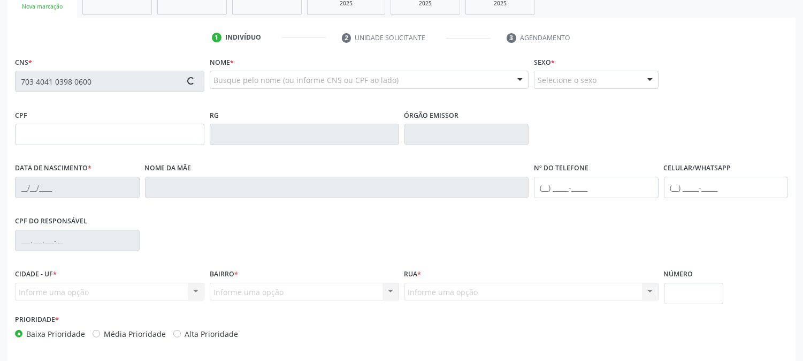
type input "900"
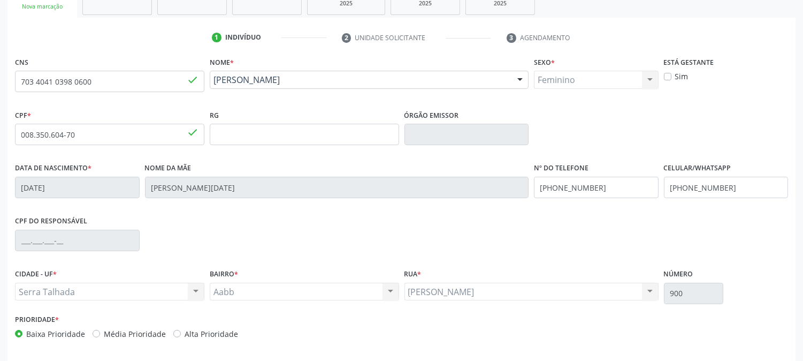
scroll to position [218, 0]
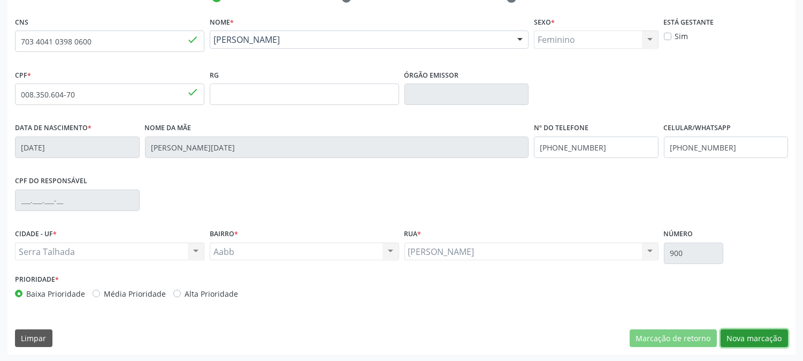
click at [745, 337] on button "Nova marcação" at bounding box center [754, 338] width 67 height 18
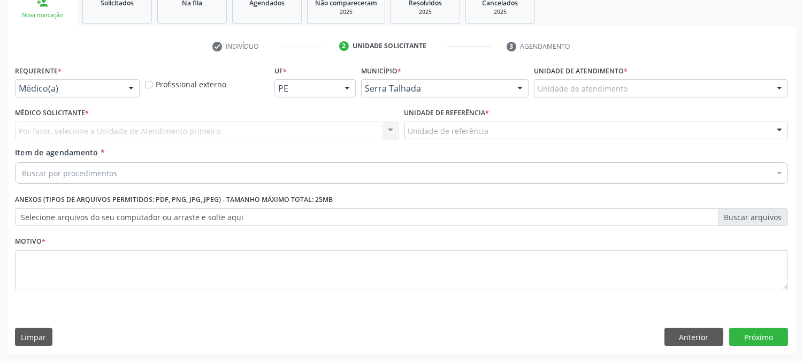
scroll to position [169, 0]
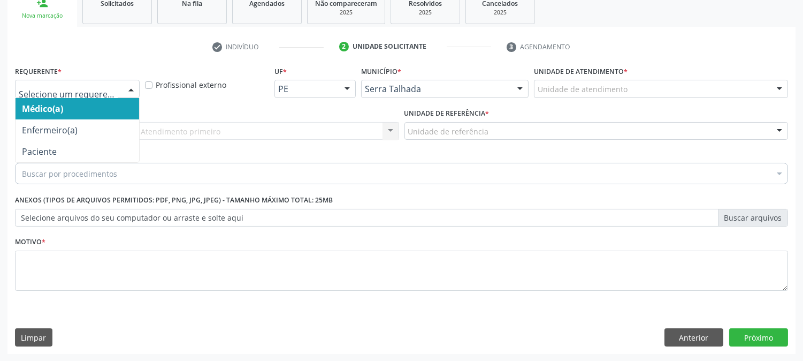
click at [134, 93] on div at bounding box center [131, 89] width 16 height 18
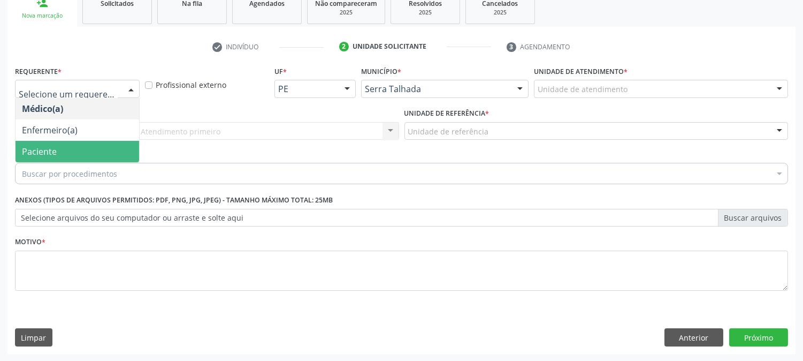
click at [93, 143] on span "Paciente" at bounding box center [78, 151] width 124 height 21
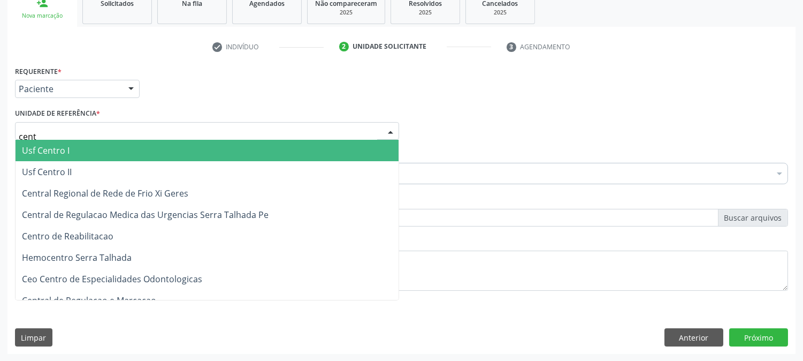
type input "centr"
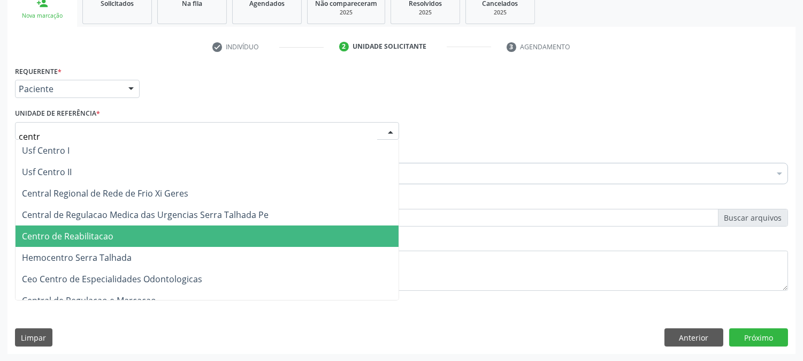
click at [101, 239] on span "Centro de Reabilitacao" at bounding box center [68, 236] width 92 height 12
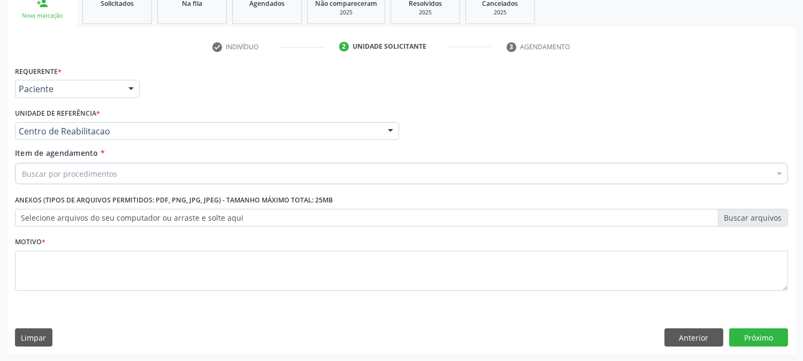
click at [117, 168] on div "Buscar por procedimentos" at bounding box center [401, 173] width 773 height 21
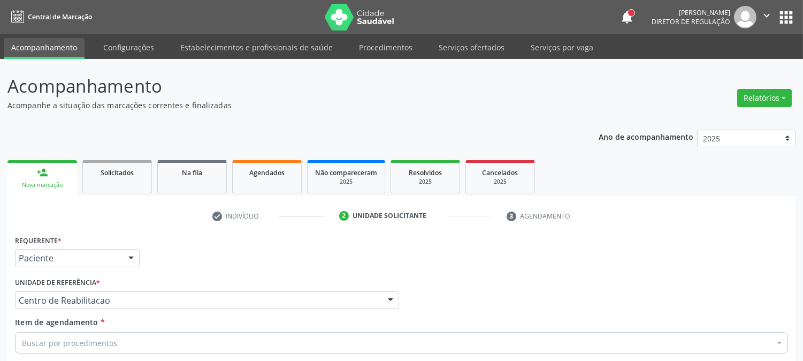
click at [259, 107] on p "Acompanhe a situação das marcações correntes e finalizadas" at bounding box center [283, 105] width 552 height 11
click at [748, 18] on img at bounding box center [745, 17] width 22 height 22
